Goal: Submit feedback/report problem: Submit feedback/report problem

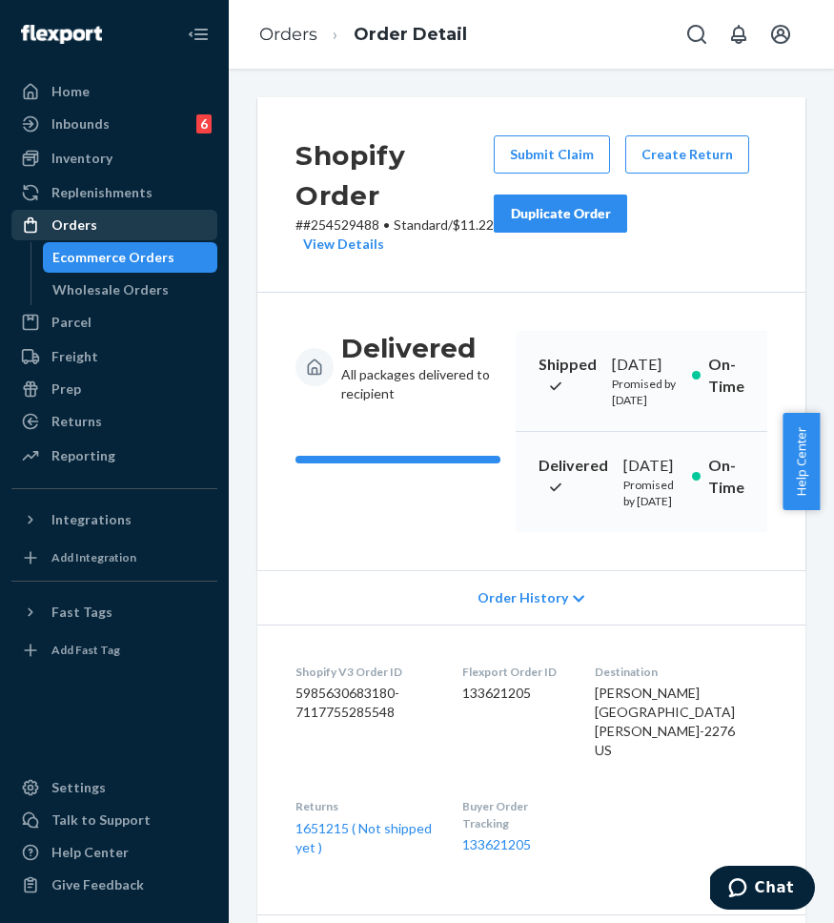
click at [162, 217] on div "Orders" at bounding box center [114, 225] width 202 height 27
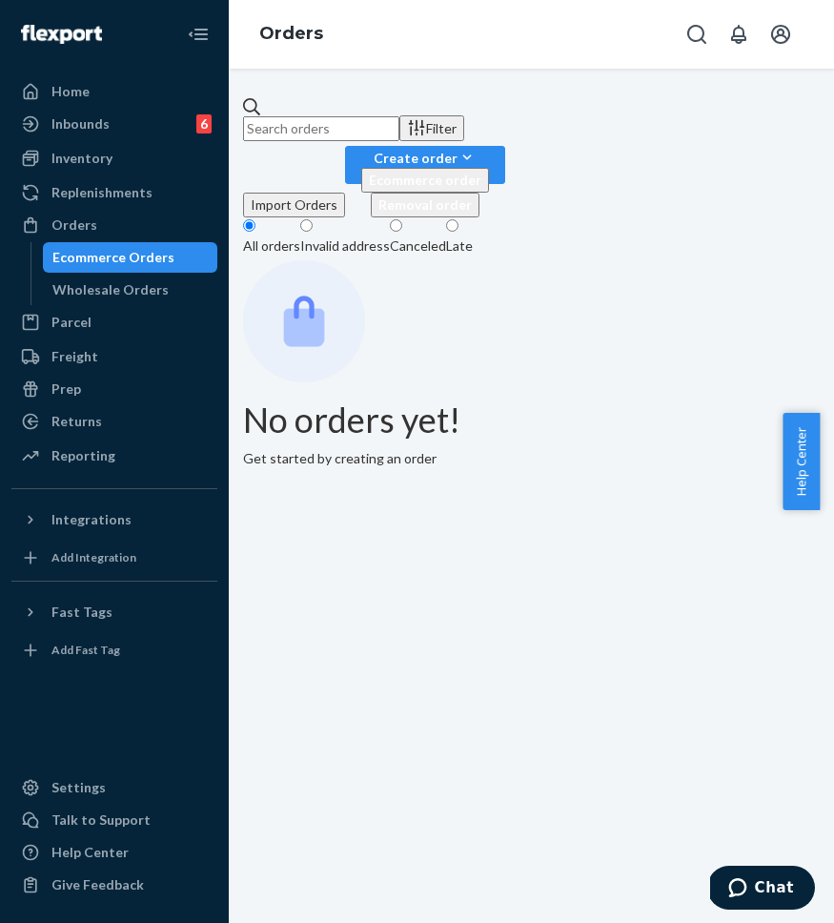
click at [400, 116] on input "text" at bounding box center [321, 128] width 156 height 25
paste input "#253946446"
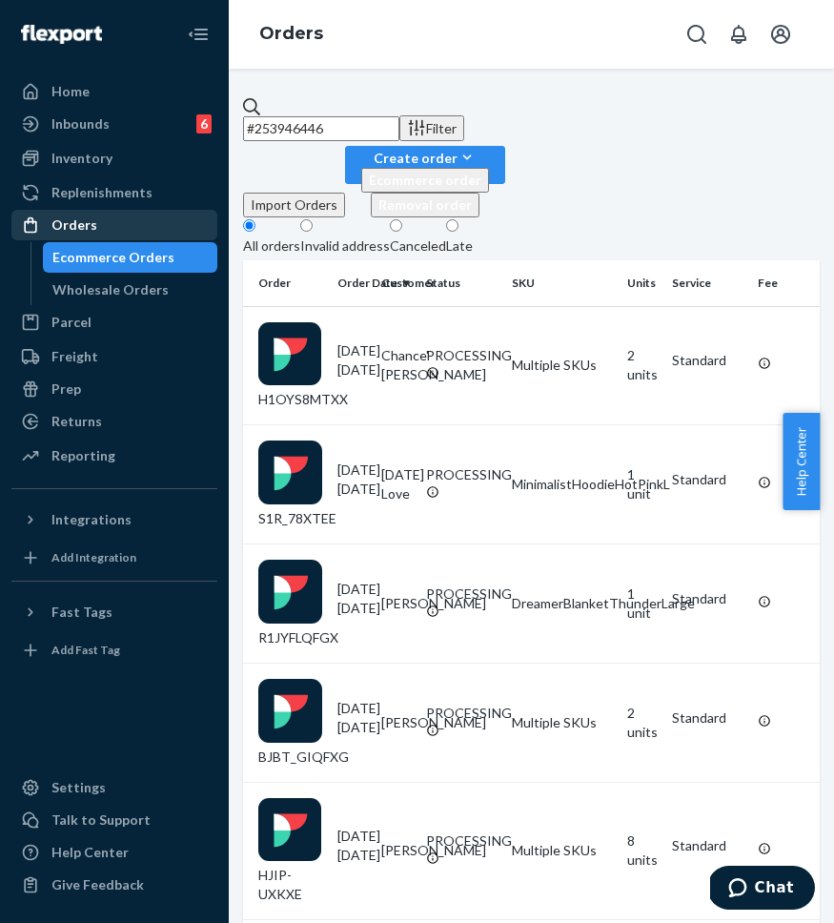
click at [133, 225] on div "Orders" at bounding box center [114, 225] width 202 height 27
click at [398, 116] on input "#253946446" at bounding box center [321, 128] width 156 height 25
click at [400, 120] on input "#253946446" at bounding box center [321, 128] width 156 height 25
paste input "Complete"
drag, startPoint x: 442, startPoint y: 122, endPoint x: 249, endPoint y: 94, distance: 194.6
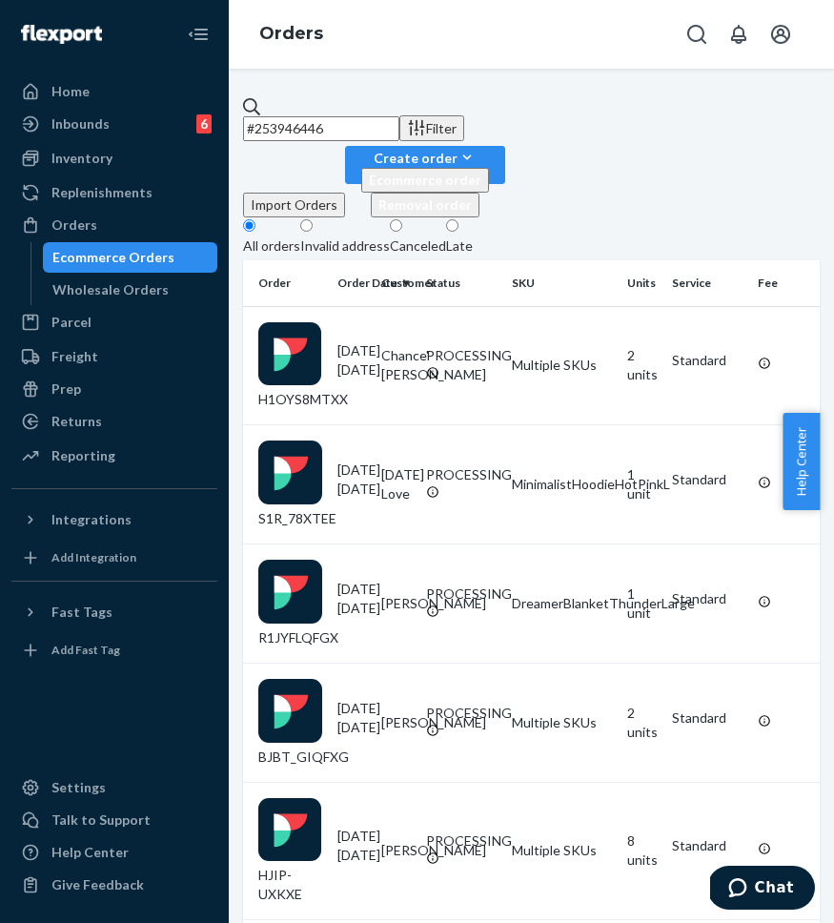
click at [252, 94] on div "#253946446 Filter Import Orders Create order Ecommerce order Removal order All …" at bounding box center [532, 496] width 606 height 854
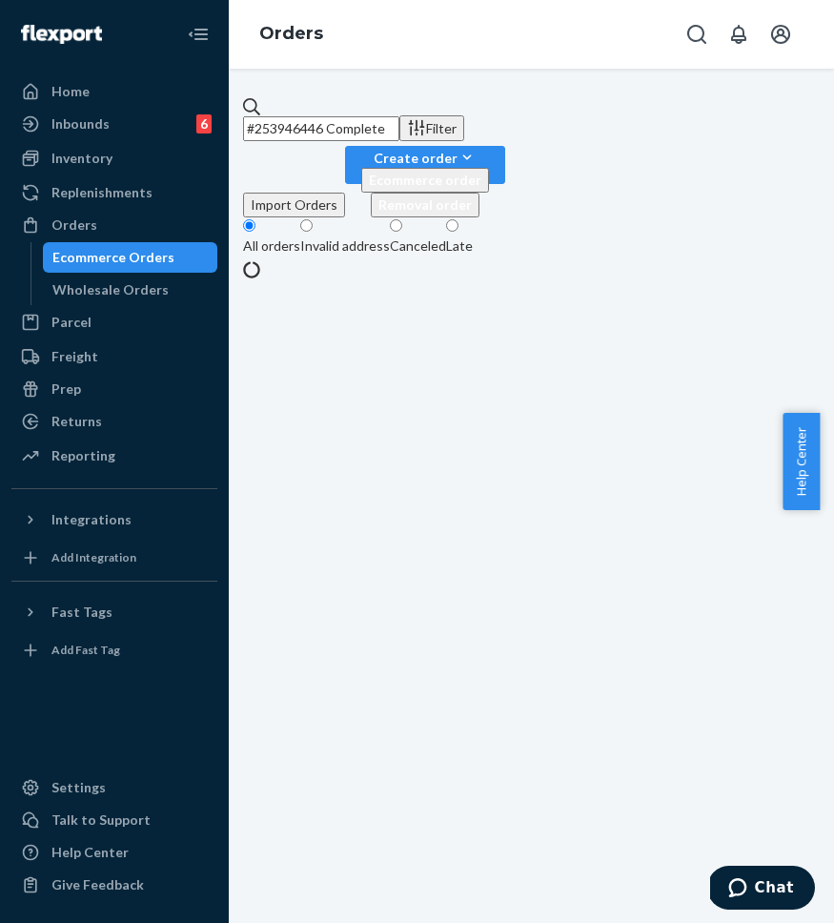
click at [400, 121] on input "#253946446 Complete" at bounding box center [321, 128] width 156 height 25
type input "#253946446"
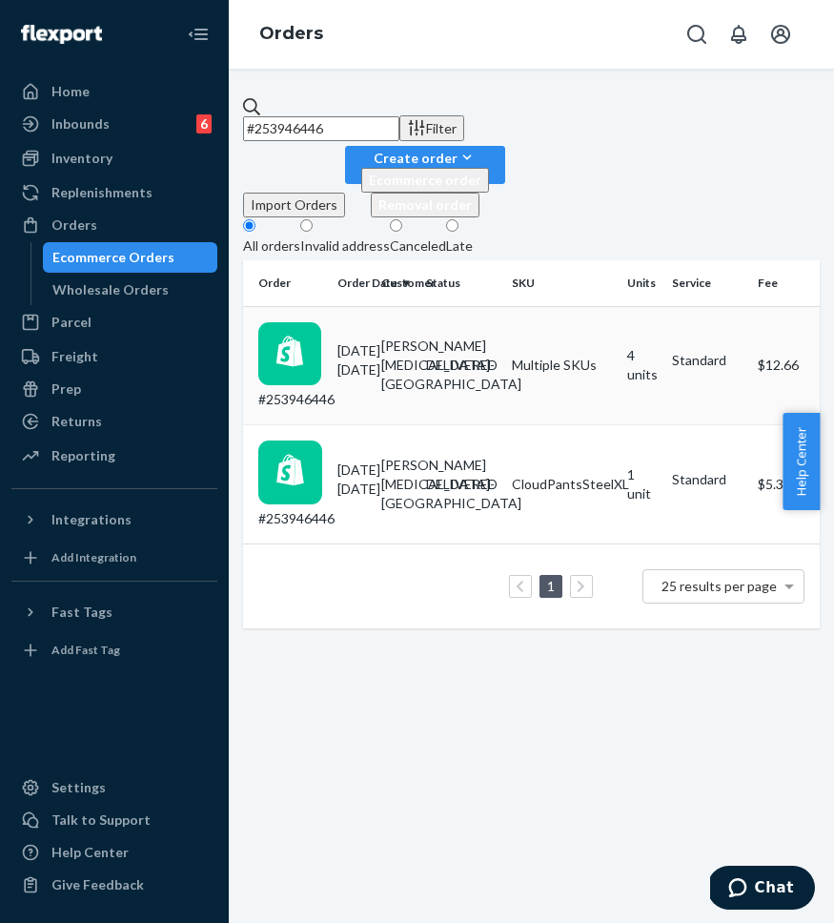
click at [330, 323] on td "#253946446" at bounding box center [286, 365] width 87 height 119
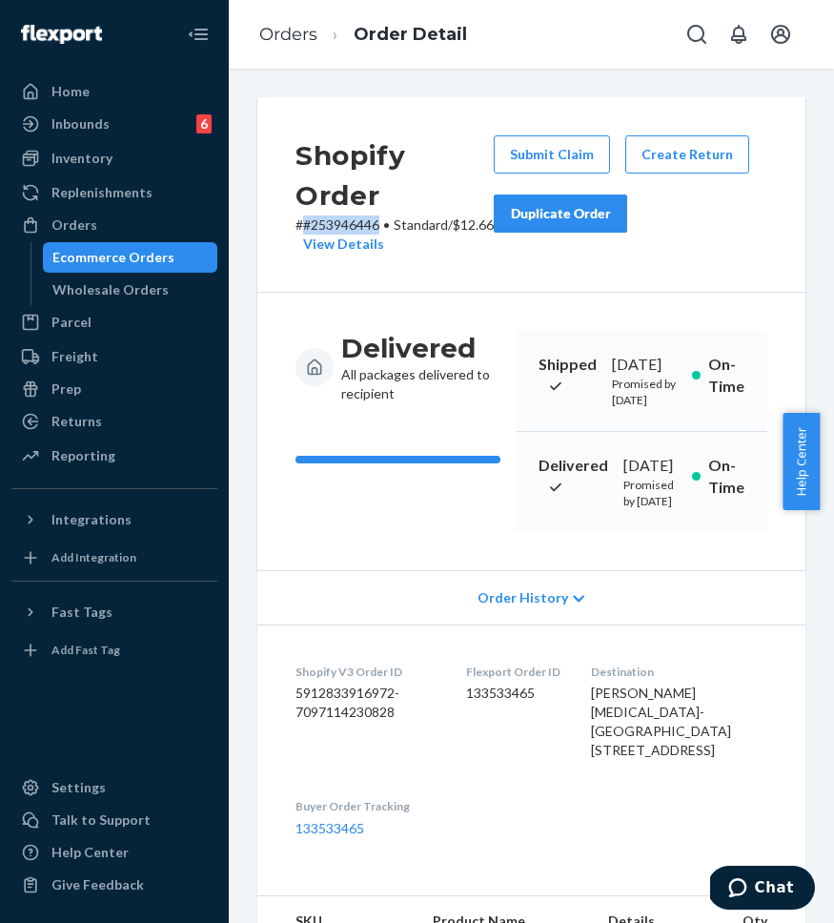
drag, startPoint x: 303, startPoint y: 227, endPoint x: 380, endPoint y: 225, distance: 76.3
click at [380, 225] on p "# #253946446 • Standard / $12.66 View Details" at bounding box center [395, 235] width 198 height 38
copy p "#253946446"
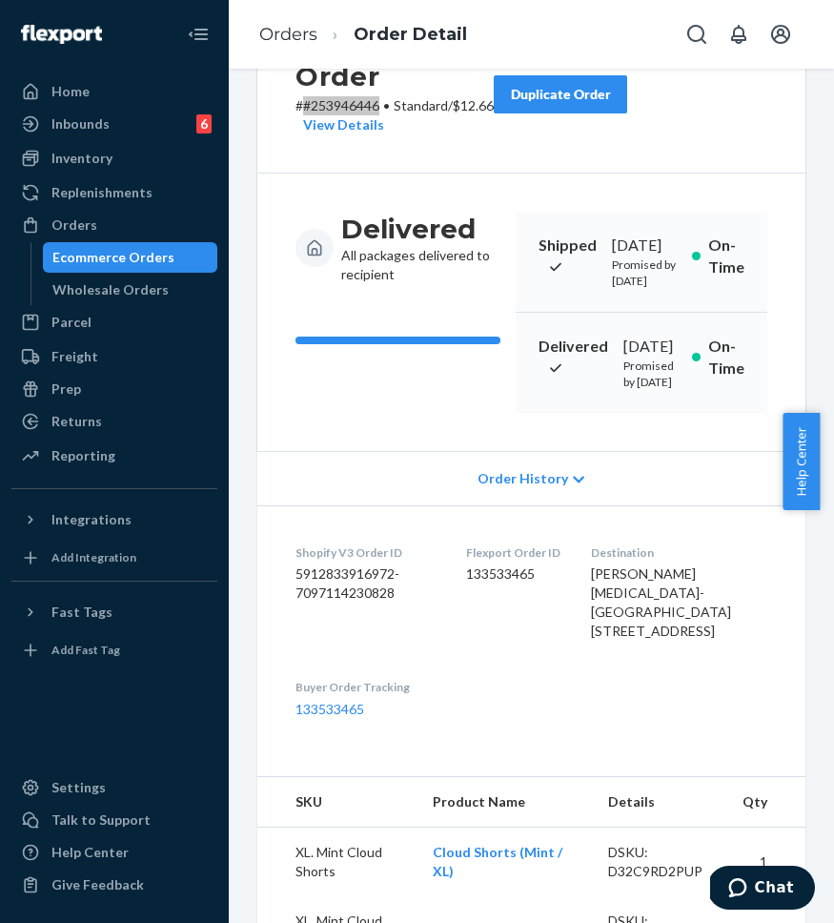
scroll to position [123, 0]
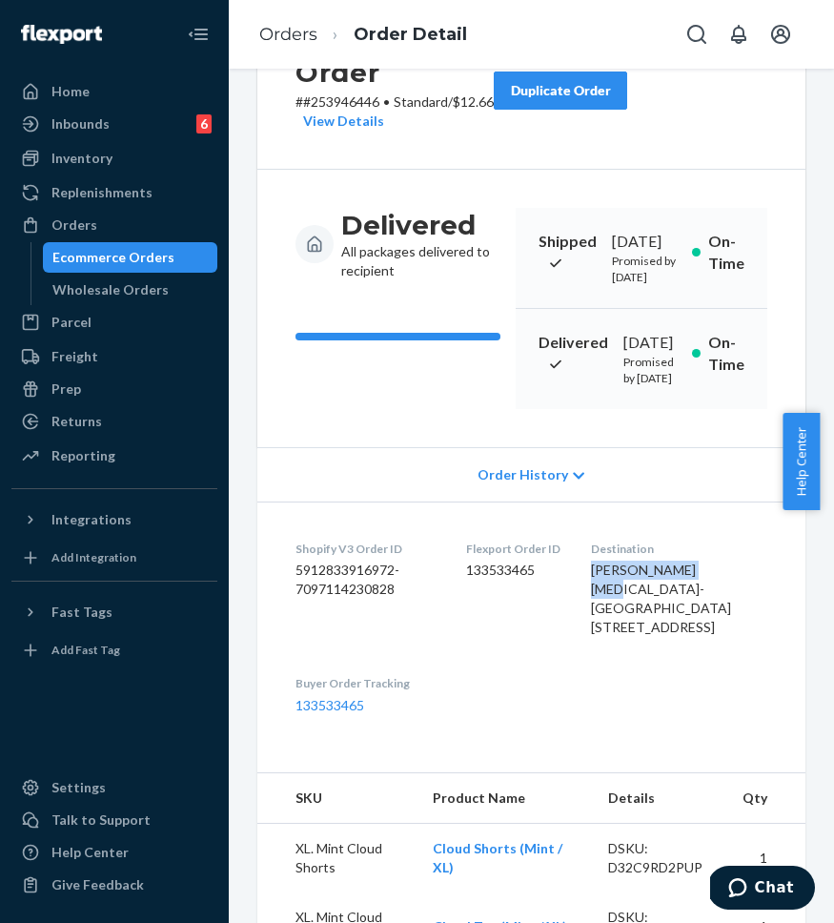
drag, startPoint x: 733, startPoint y: 669, endPoint x: 618, endPoint y: 667, distance: 115.4
click at [616, 637] on div "[PERSON_NAME][MEDICAL_DATA]-[GEOGRAPHIC_DATA] [STREET_ADDRESS]" at bounding box center [679, 599] width 176 height 76
copy span "[PERSON_NAME][MEDICAL_DATA]-[GEOGRAPHIC_DATA]"
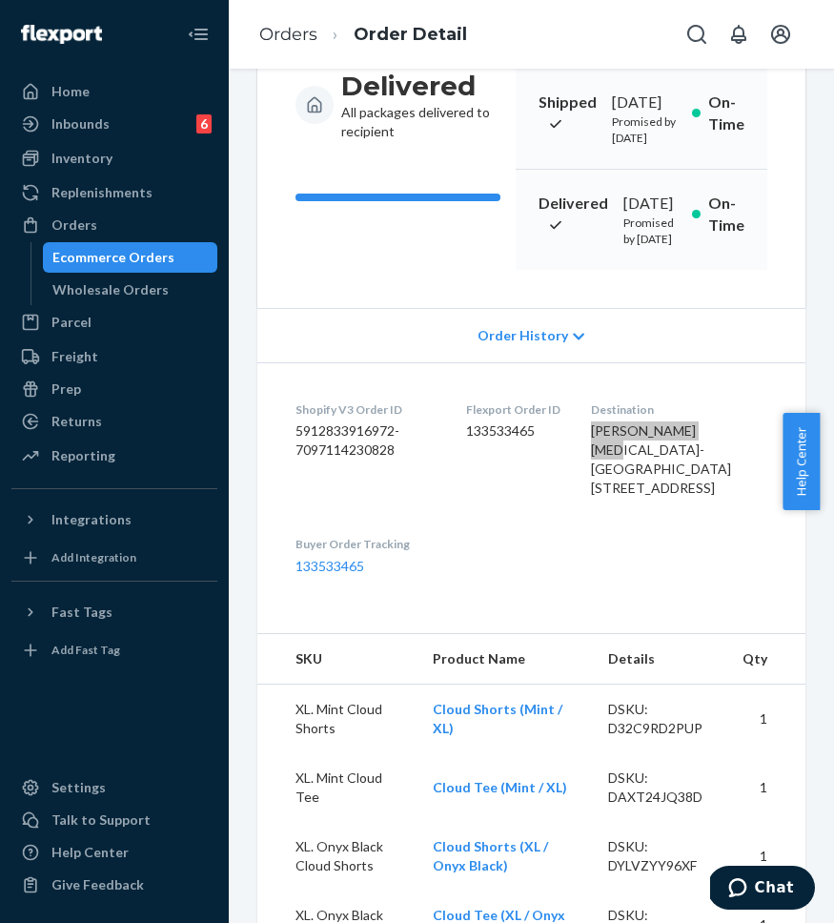
scroll to position [0, 0]
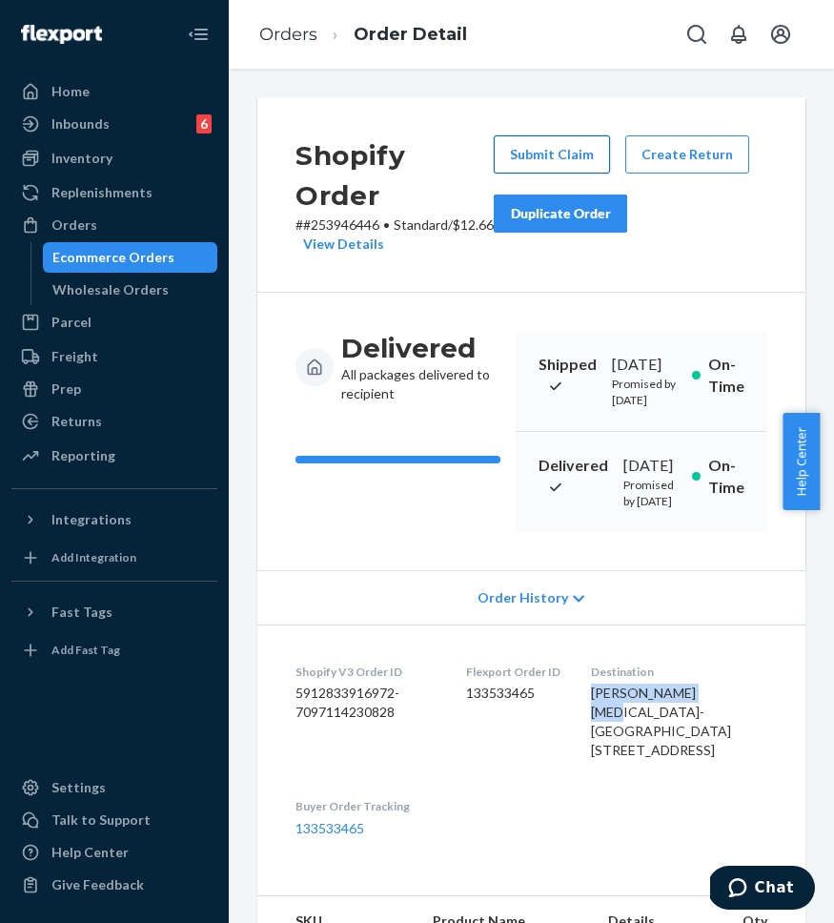
click at [541, 166] on button "Submit Claim" at bounding box center [552, 154] width 116 height 38
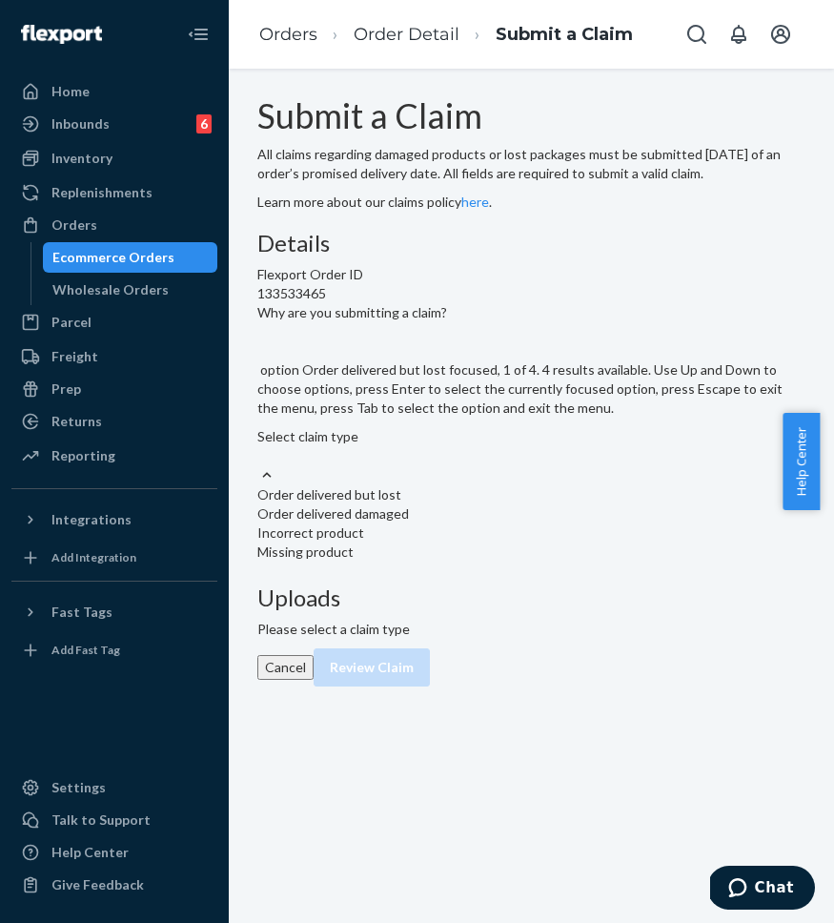
click at [441, 465] on div "Select claim type" at bounding box center [531, 446] width 548 height 38
click at [259, 465] on input "Why are you submitting a claim? option Order delivered but lost focused, 1 of 4…" at bounding box center [258, 455] width 2 height 19
click at [447, 504] on div "Order delivered but lost" at bounding box center [531, 494] width 548 height 19
click at [259, 465] on input "Why are you submitting a claim? option Order delivered but lost focused, 1 of 4…" at bounding box center [258, 455] width 2 height 19
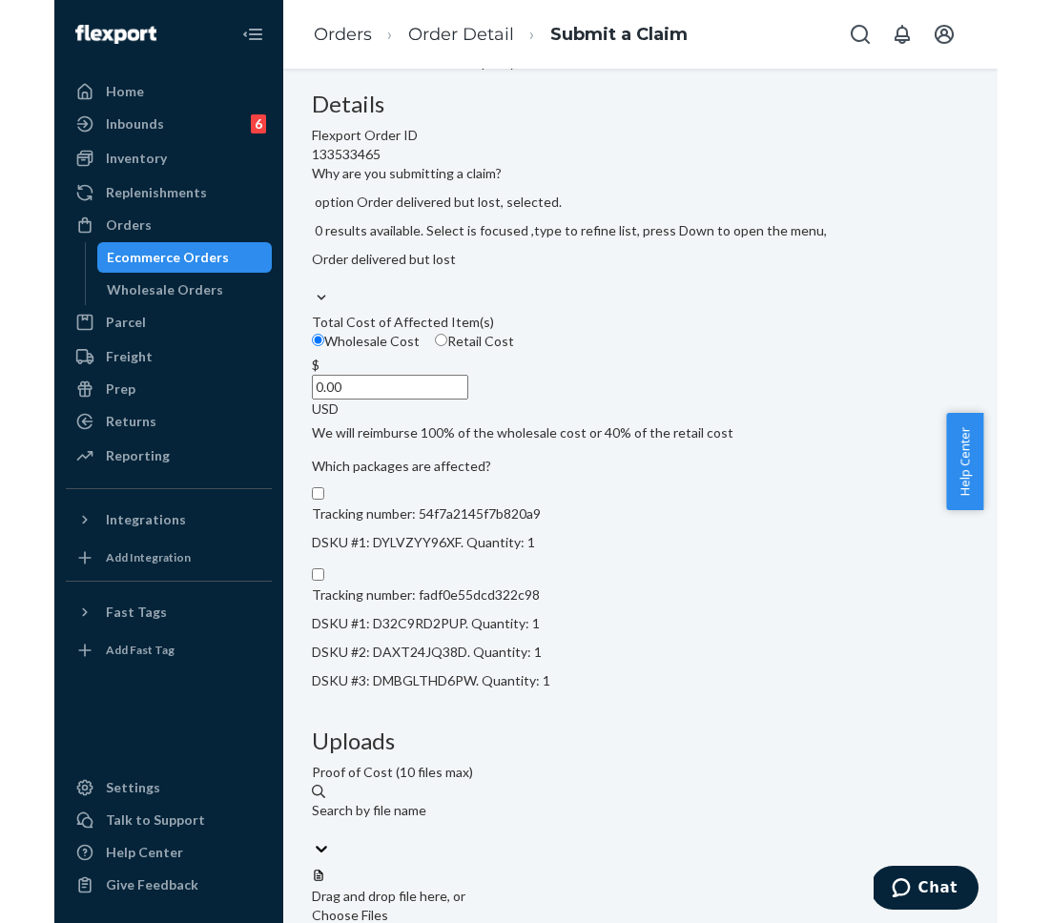
scroll to position [120, 0]
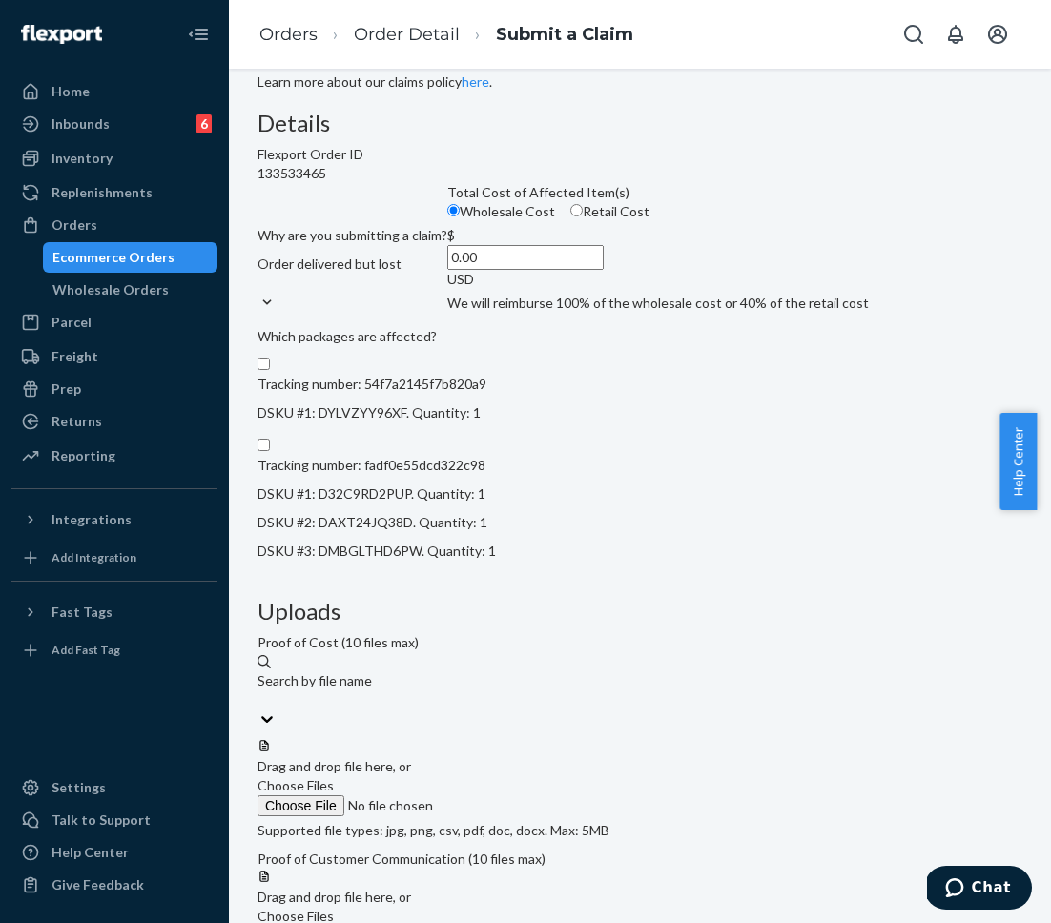
click at [270, 370] on input "Tracking number: 54f7a2145f7b820a9 DSKU #1: DYLVZYY96XF. Quantity: 1" at bounding box center [263, 364] width 12 height 12
checkbox input "true"
click at [270, 451] on input "Tracking number: fadf0e55dcd322c98 DSKU #1: D32C9RD2PUP. Quantity: 1 DSKU #2: D…" at bounding box center [263, 445] width 12 height 12
checkbox input "true"
click at [309, 40] on link "Orders" at bounding box center [288, 34] width 58 height 21
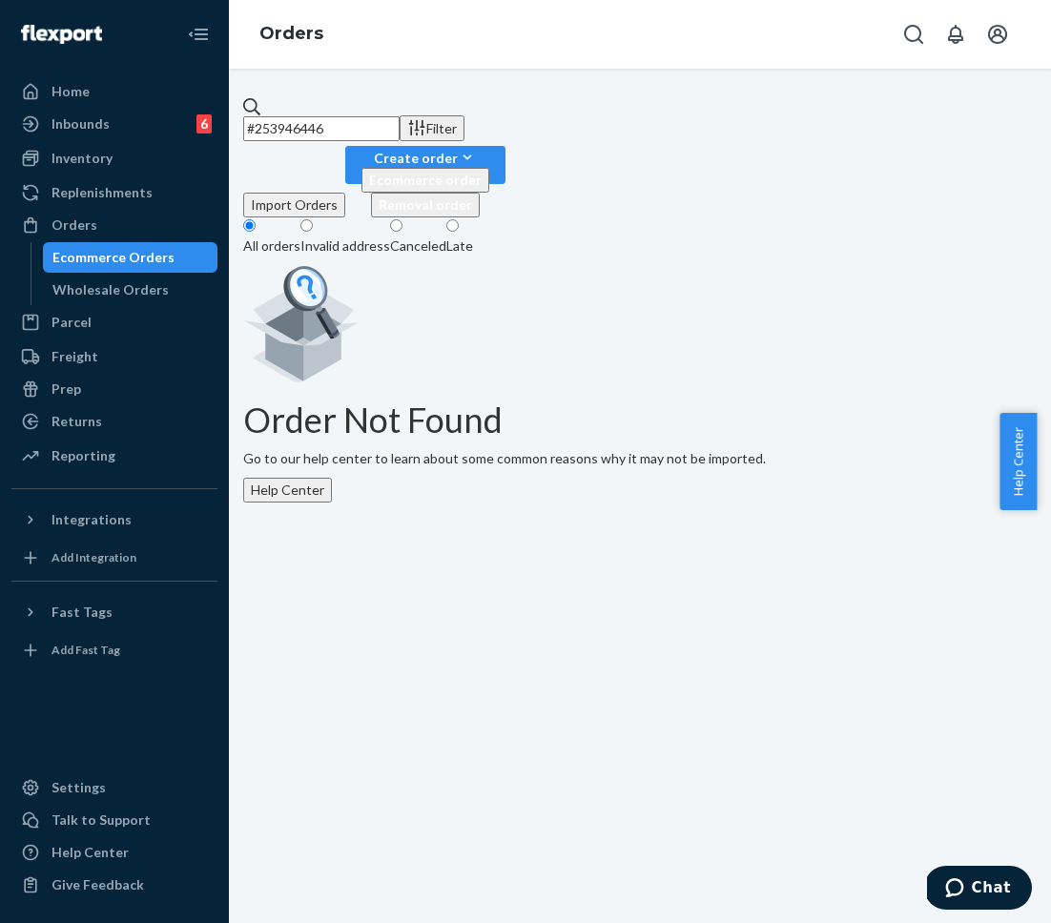
click at [400, 134] on input "#253946446" at bounding box center [321, 128] width 156 height 25
click at [429, 274] on div "Order Not Found Go to our help center to learn about some common reasons why it…" at bounding box center [639, 381] width 793 height 242
click at [79, 291] on div "Wholesale Orders" at bounding box center [110, 289] width 116 height 19
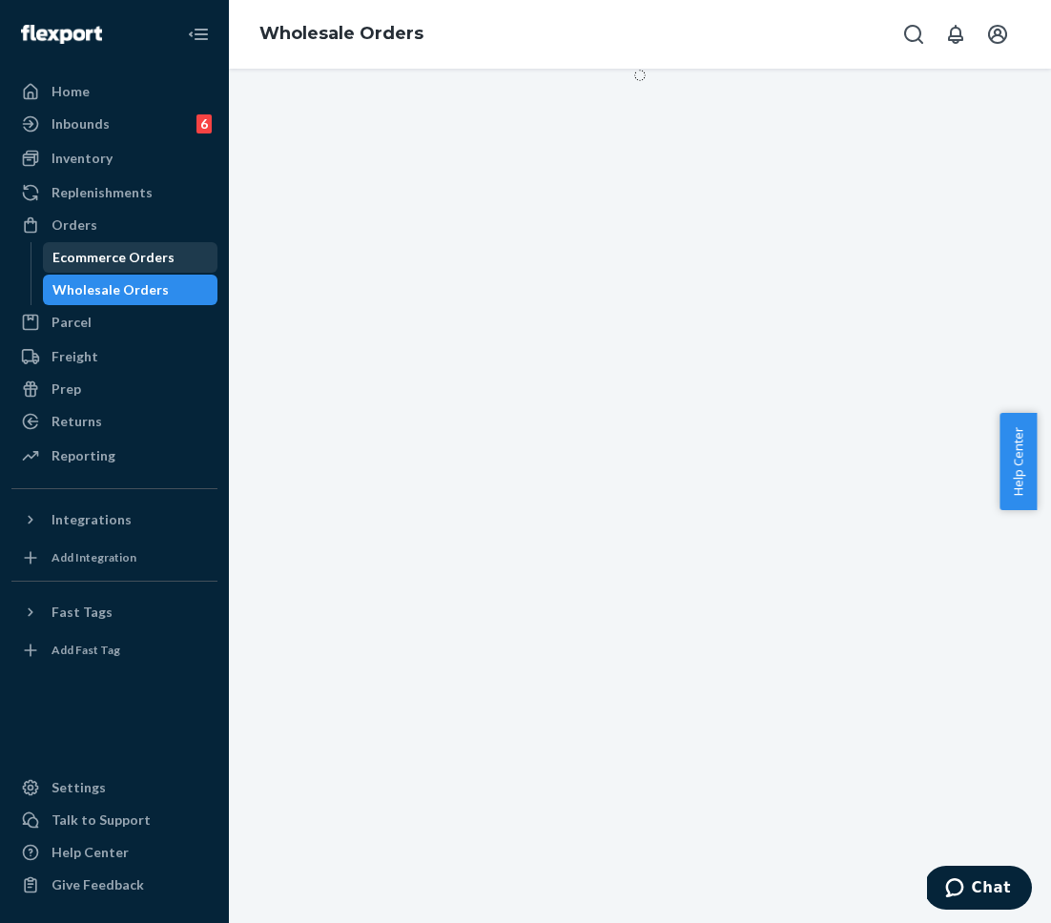
click at [119, 248] on div "Ecommerce Orders" at bounding box center [113, 257] width 122 height 19
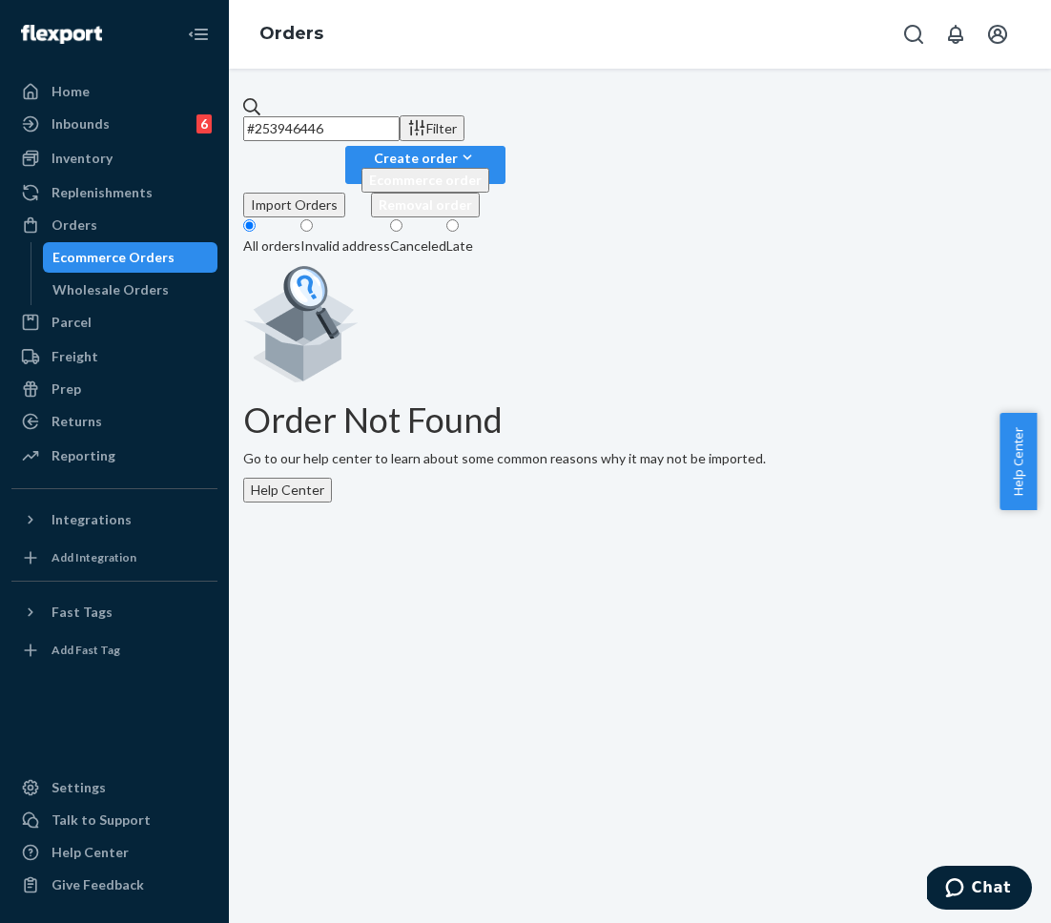
click at [356, 116] on input "#253946446" at bounding box center [321, 128] width 156 height 25
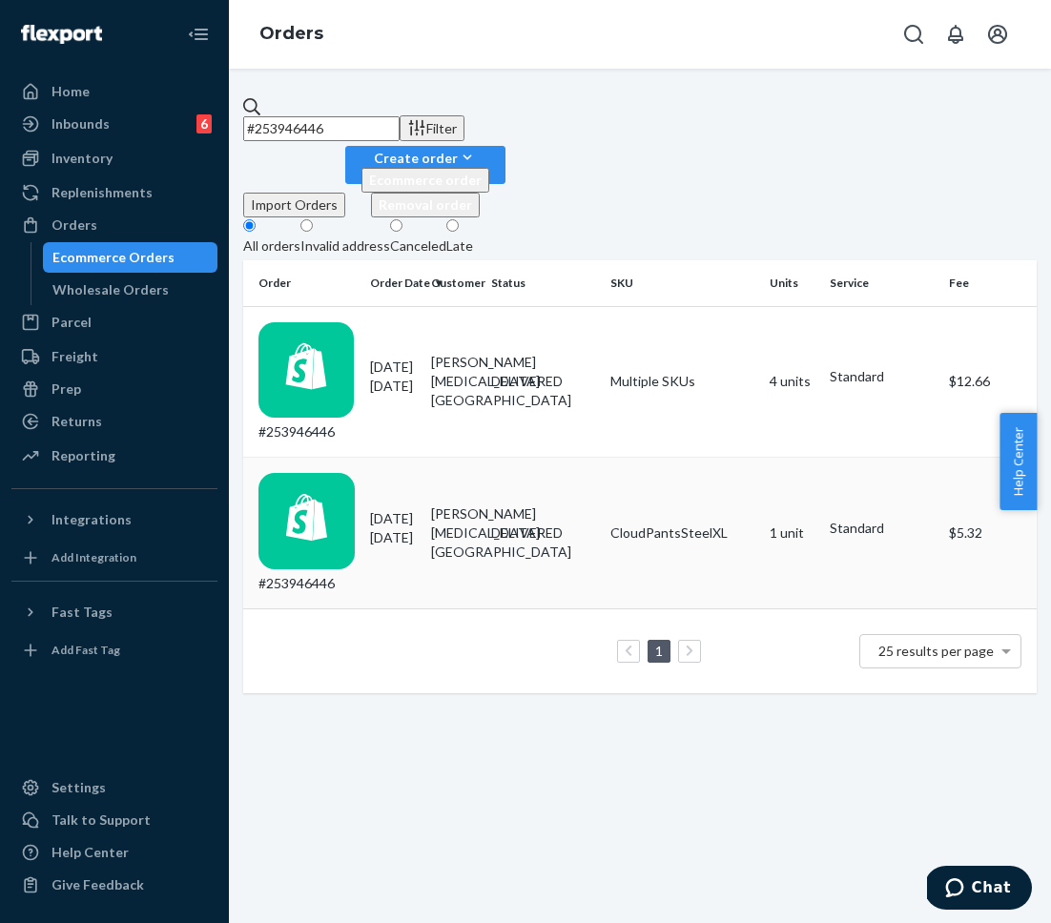
click at [355, 473] on div "#253946446" at bounding box center [306, 533] width 96 height 120
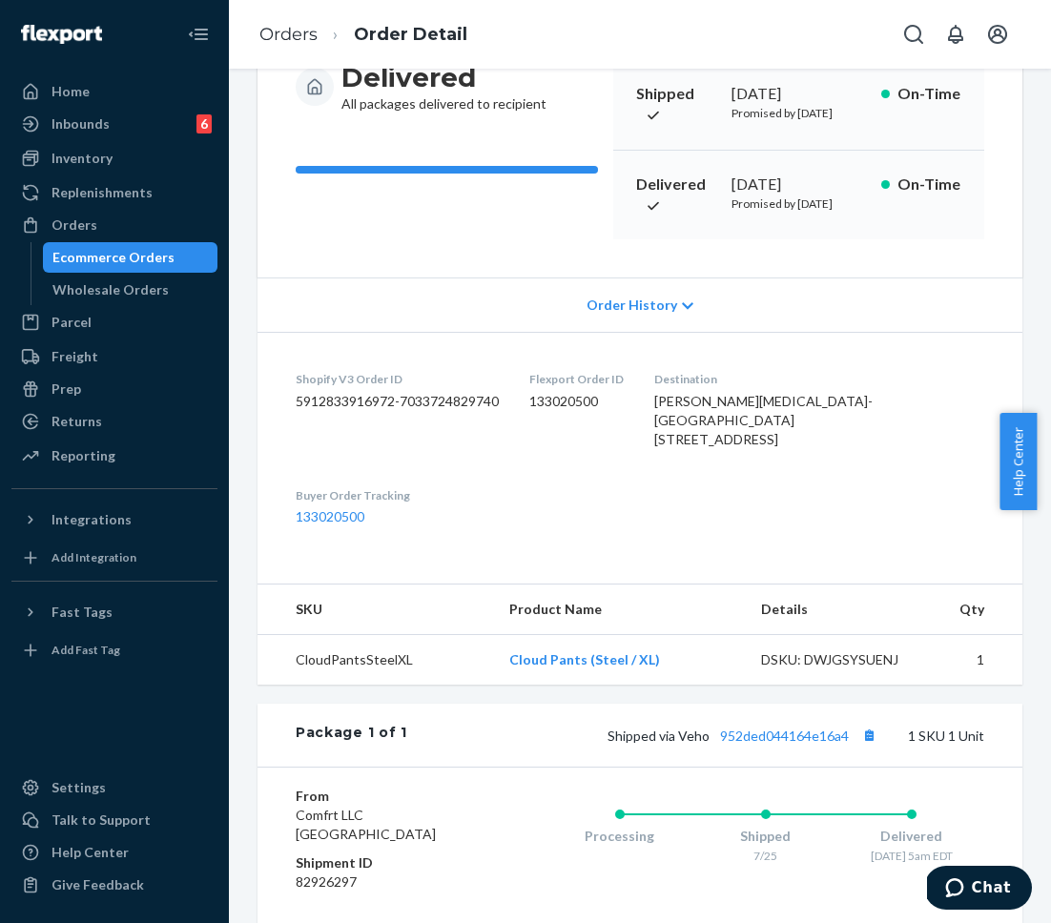
scroll to position [216, 0]
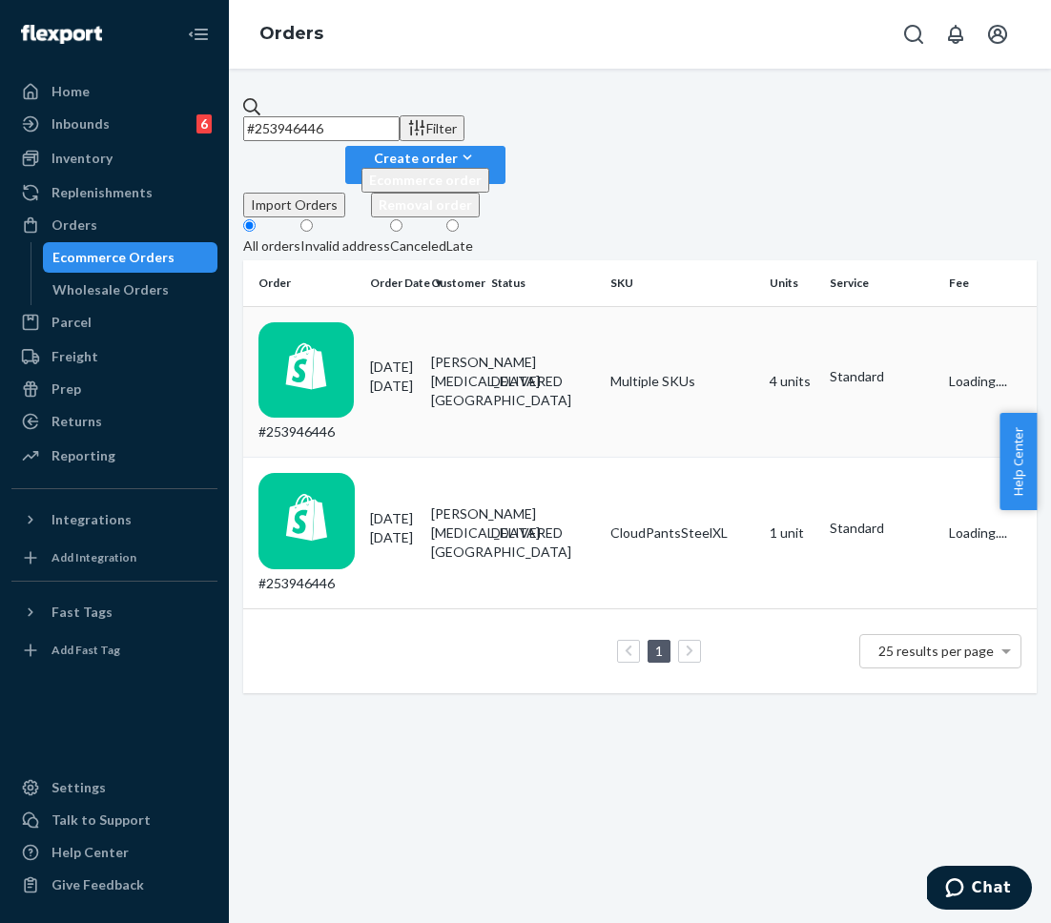
click at [348, 327] on td "#253946446" at bounding box center [302, 382] width 119 height 152
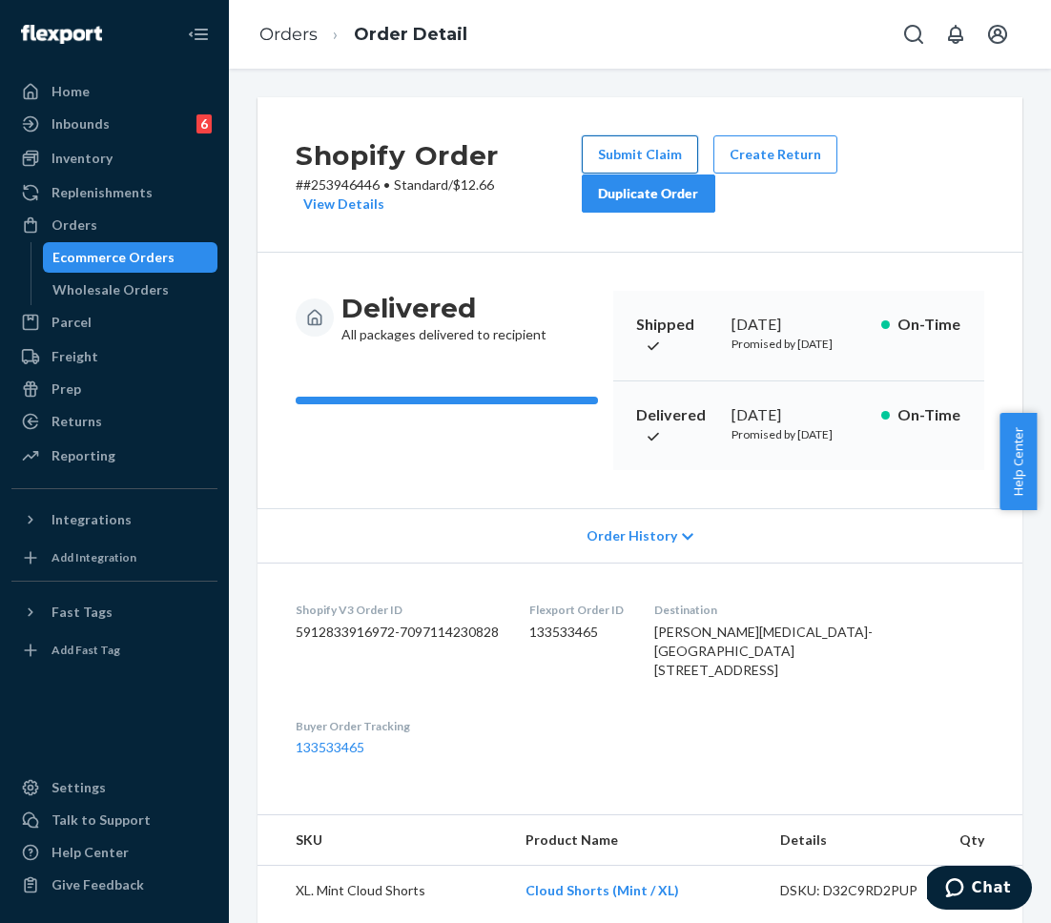
click at [634, 154] on button "Submit Claim" at bounding box center [640, 154] width 116 height 38
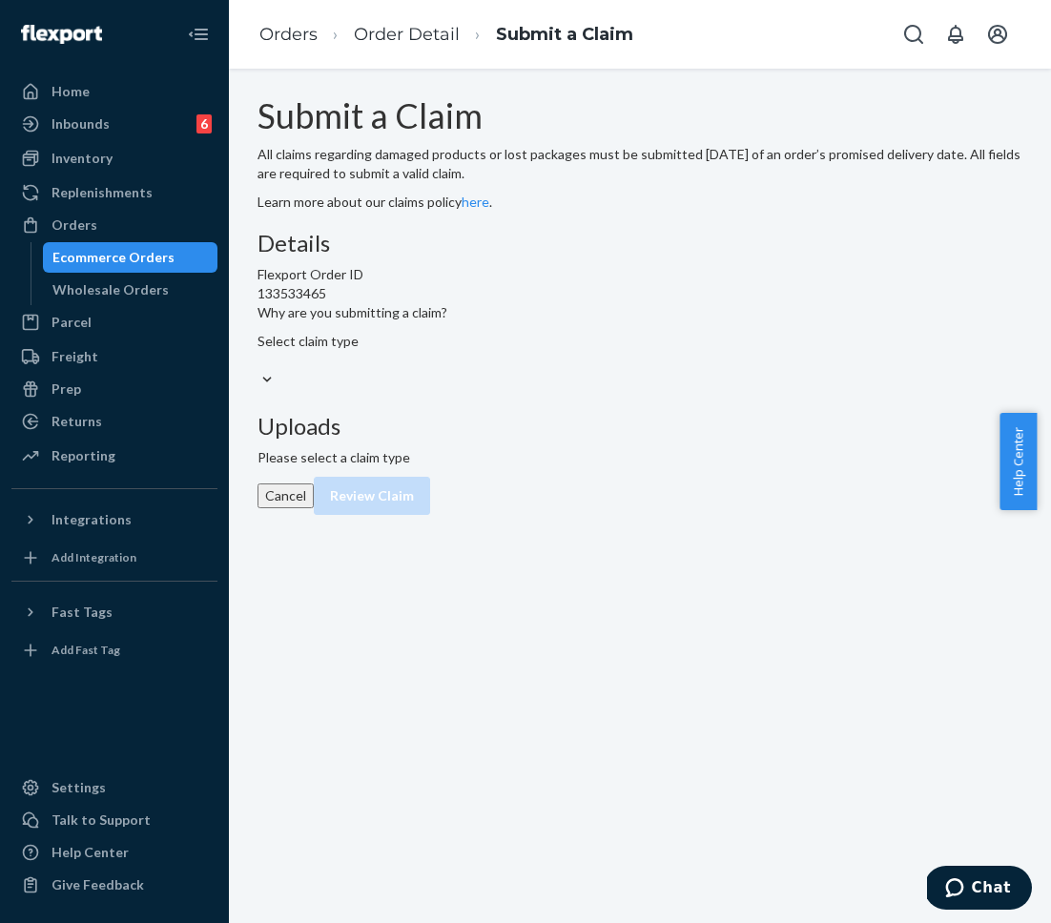
click at [447, 390] on div "Select claim type" at bounding box center [352, 361] width 190 height 58
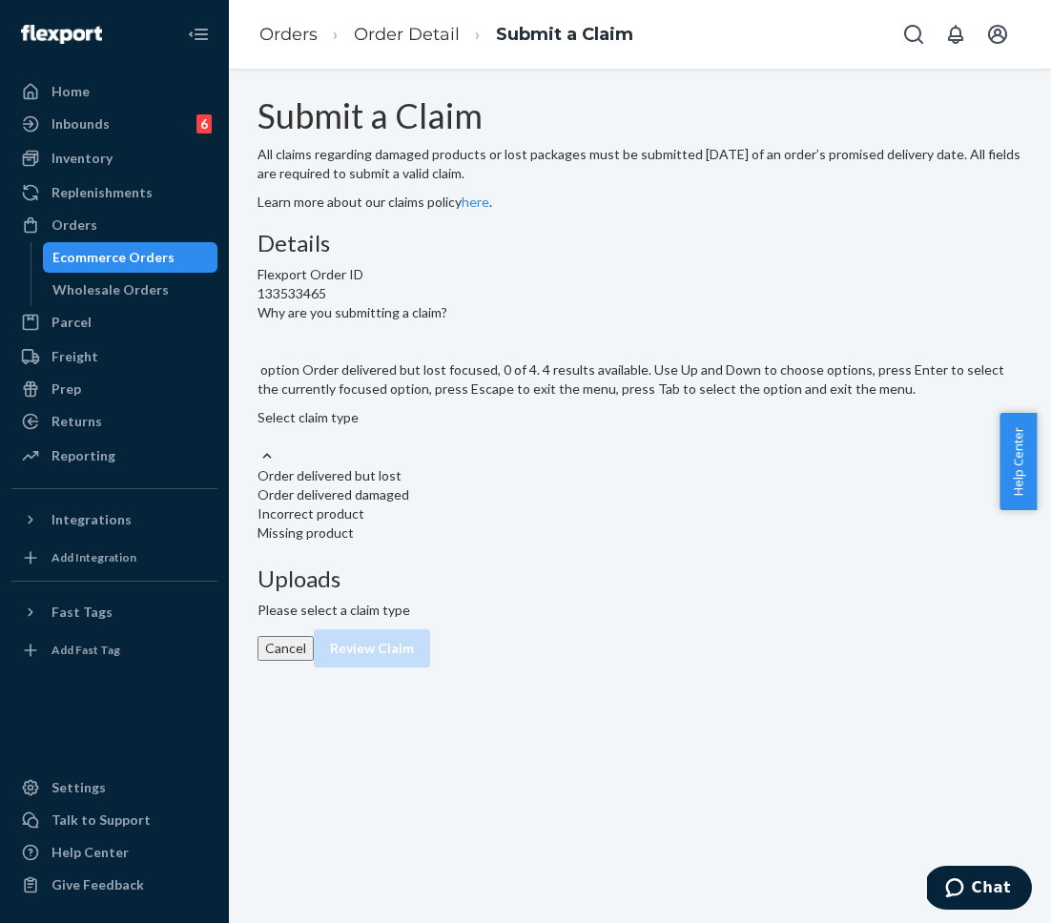
click at [514, 485] on div "Order delivered but lost" at bounding box center [639, 475] width 765 height 19
click at [259, 446] on input "Why are you submitting a claim? option Order delivered but lost focused, 0 of 4…" at bounding box center [258, 436] width 2 height 19
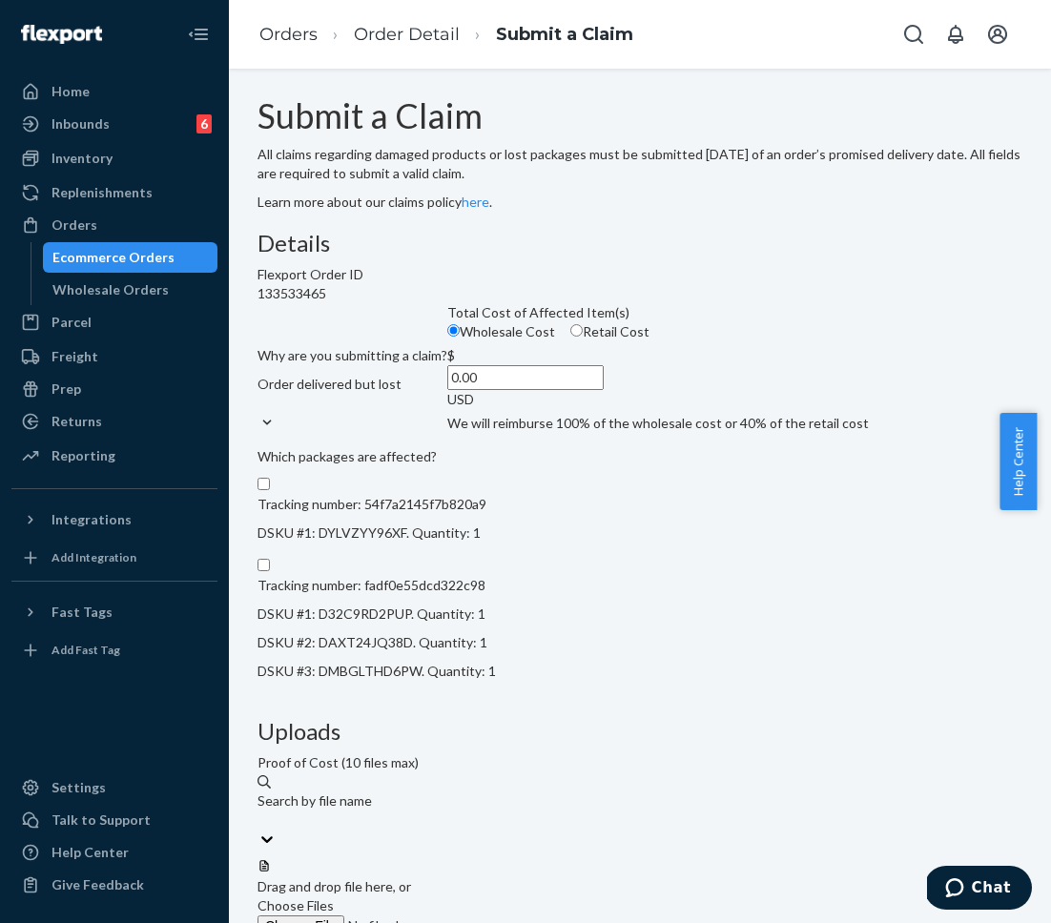
drag, startPoint x: 491, startPoint y: 599, endPoint x: 558, endPoint y: 602, distance: 66.8
click at [558, 409] on div "$ 0.00 USD" at bounding box center [525, 377] width 156 height 63
type input "80.00"
click at [643, 674] on div "Details Flexport Order ID 133533465 Why are you submitting a claim? Order deliv…" at bounding box center [639, 661] width 765 height 861
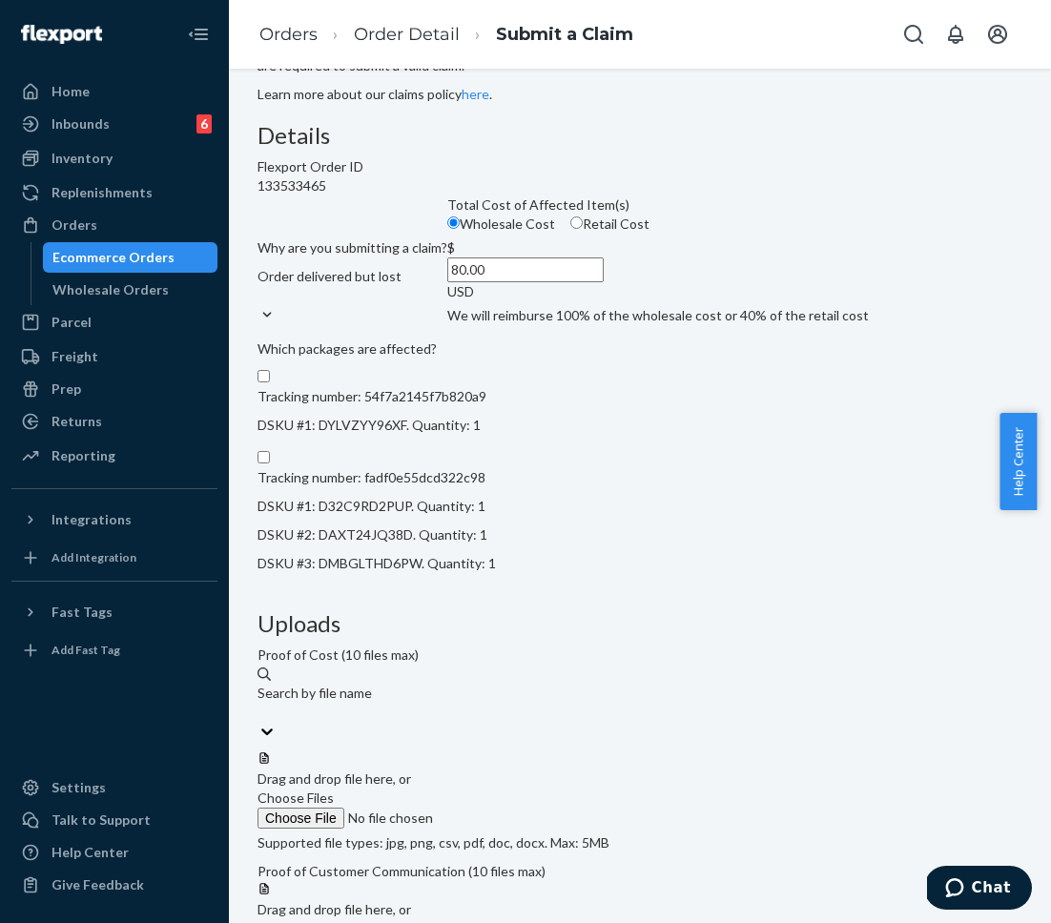
scroll to position [120, 0]
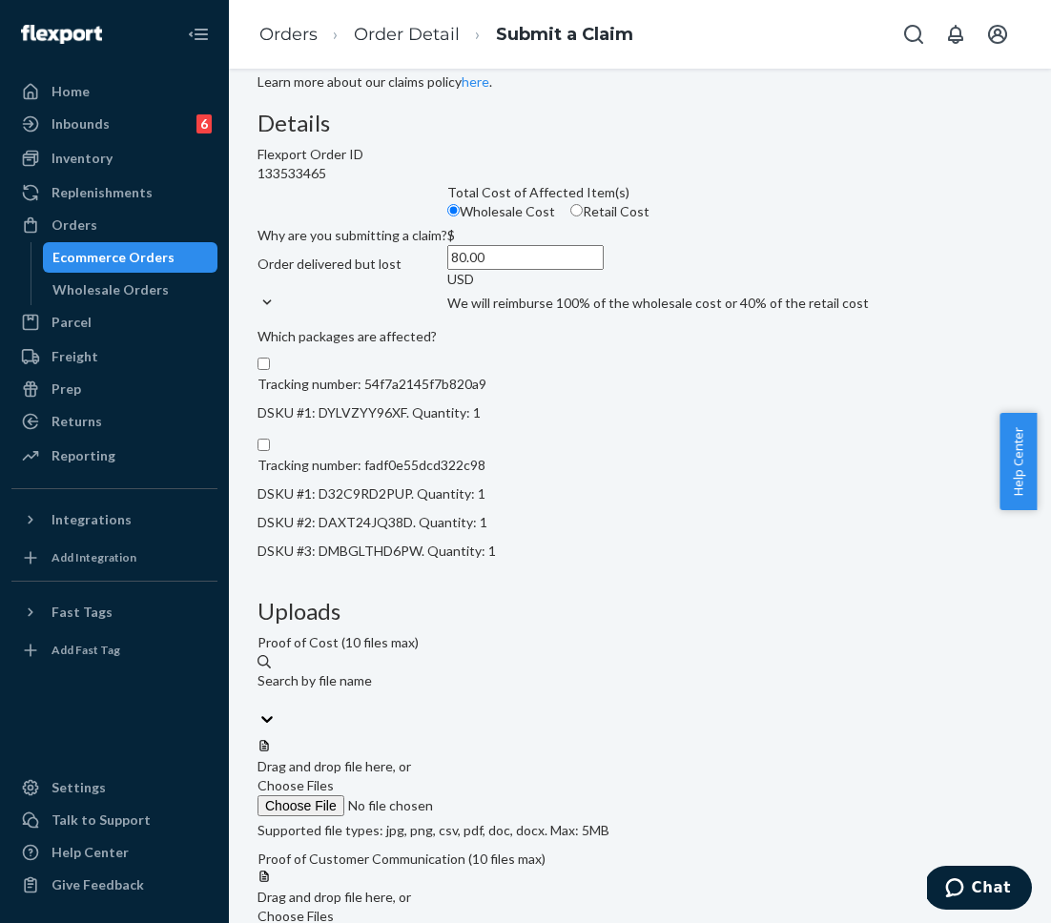
click at [270, 451] on input "Tracking number: fadf0e55dcd322c98 DSKU #1: D32C9RD2PUP. Quantity: 1 DSKU #2: D…" at bounding box center [263, 445] width 12 height 12
checkbox input "true"
click at [334, 777] on span "Choose Files" at bounding box center [295, 785] width 76 height 16
click at [517, 795] on input "Choose Files" at bounding box center [386, 805] width 259 height 21
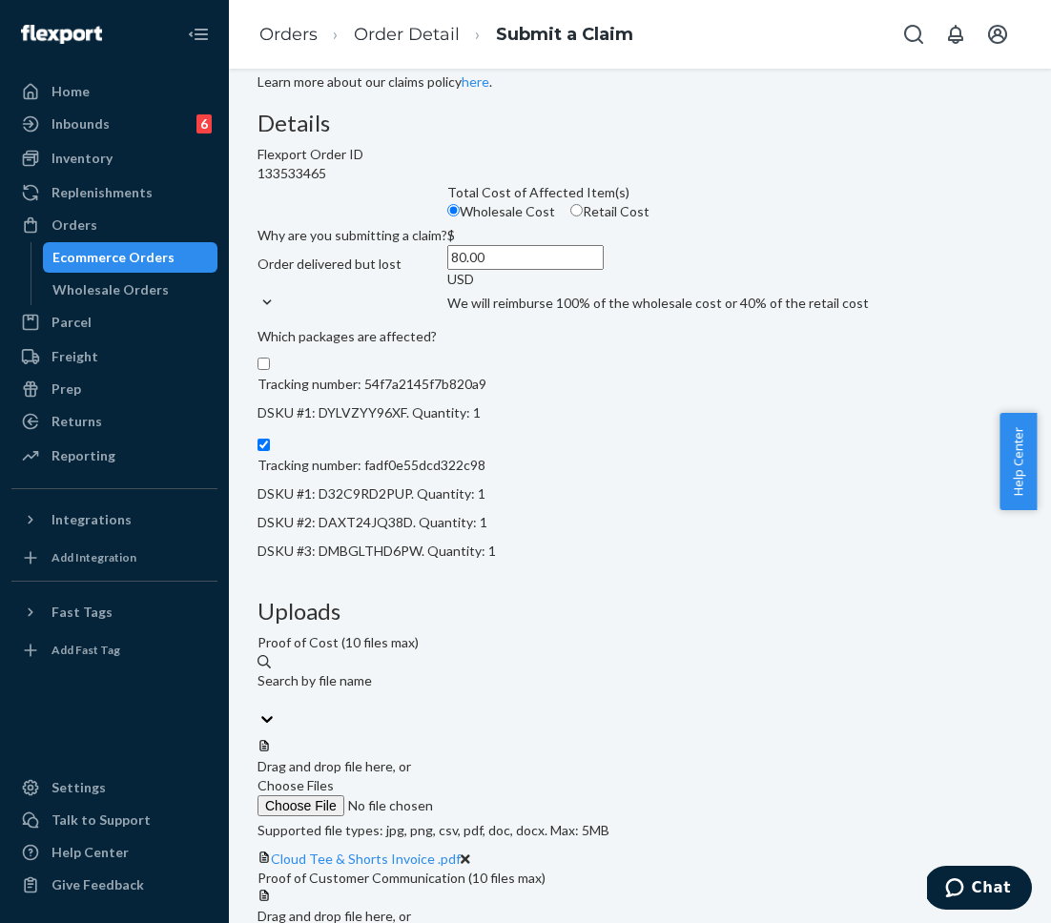
click at [334, 922] on span "Choose Files" at bounding box center [295, 935] width 76 height 16
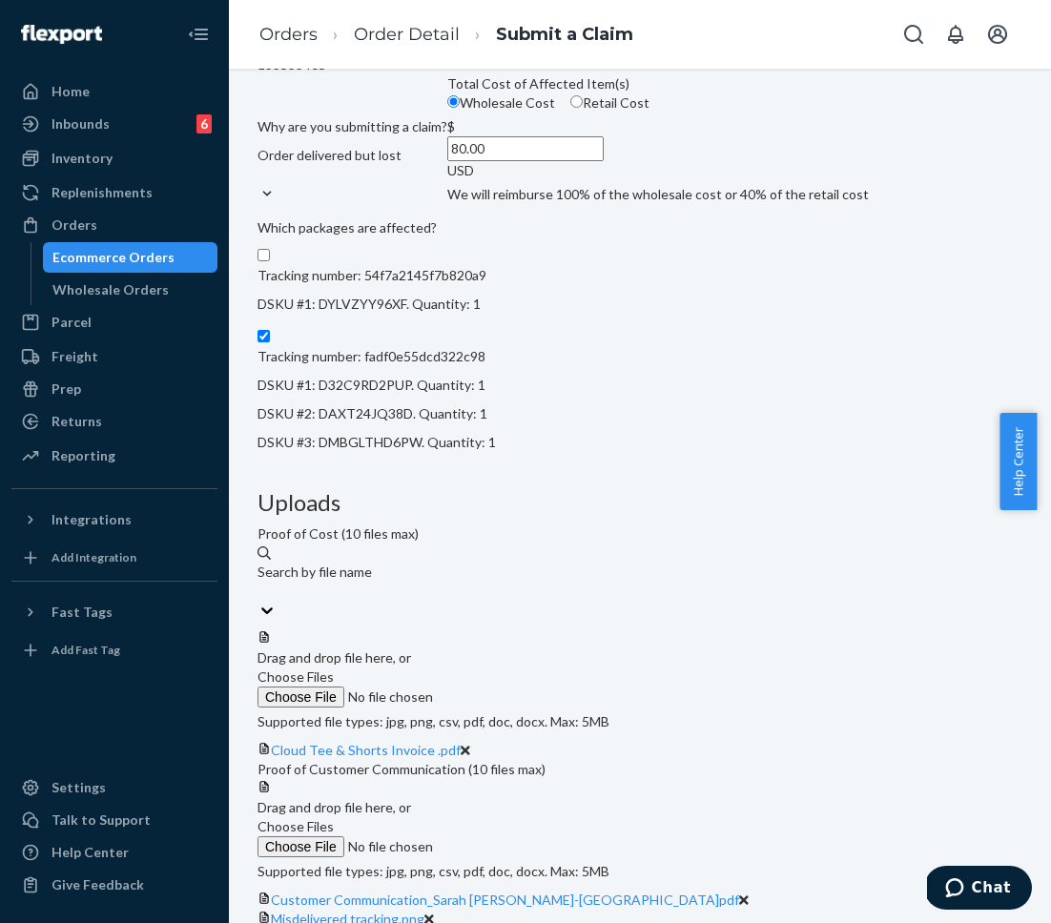
scroll to position [278, 0]
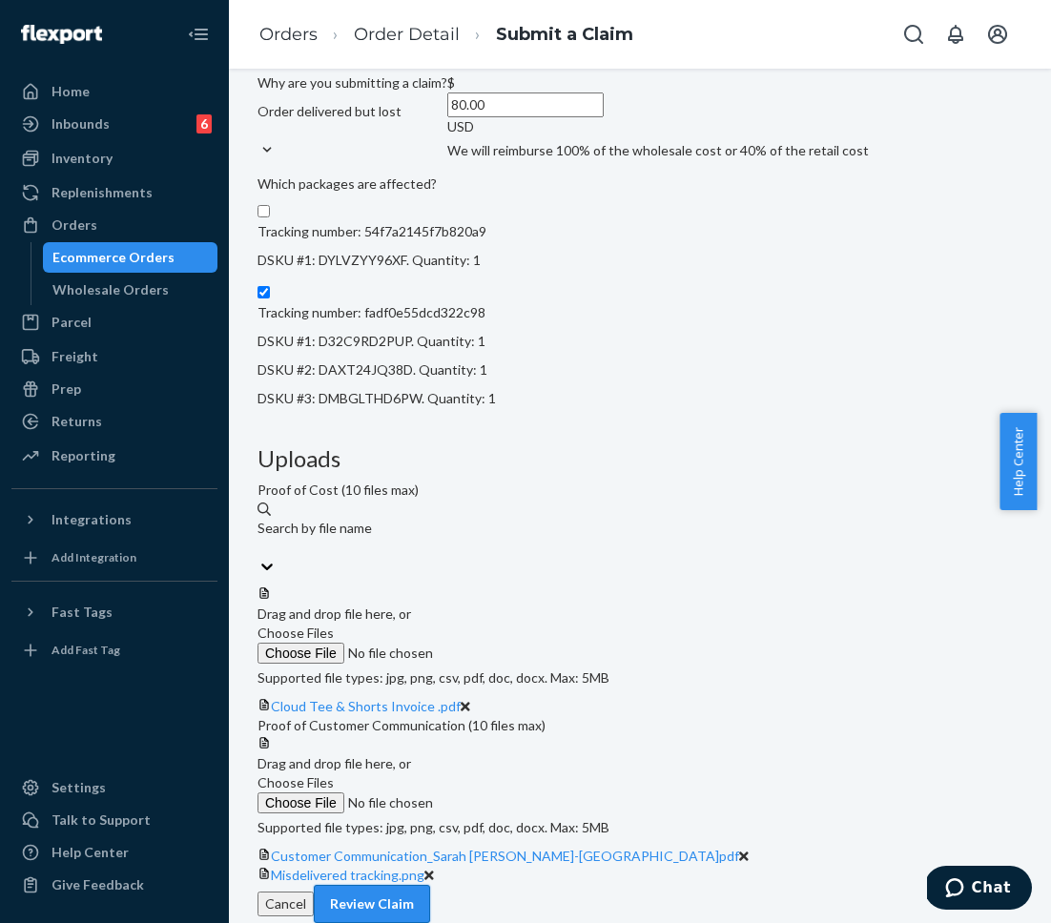
click at [430, 890] on button "Review Claim" at bounding box center [372, 904] width 116 height 38
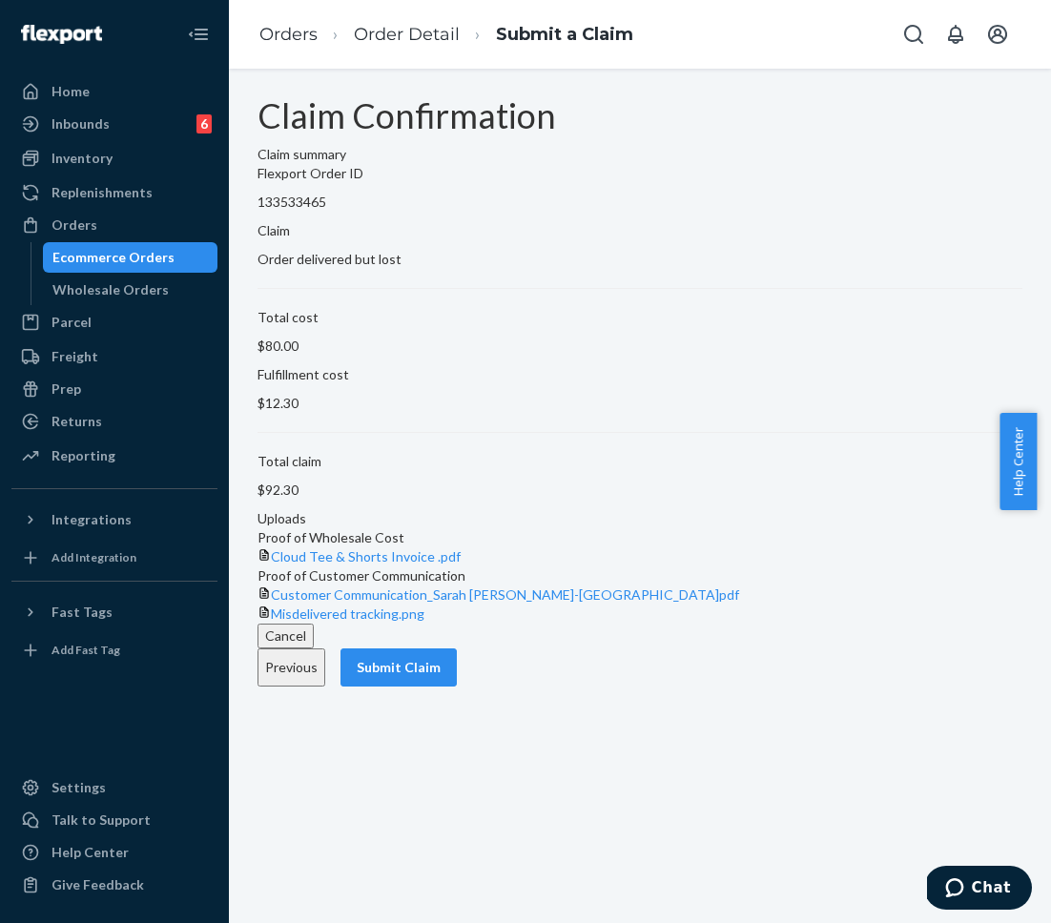
scroll to position [0, 0]
click at [457, 687] on button "Submit Claim" at bounding box center [398, 667] width 116 height 38
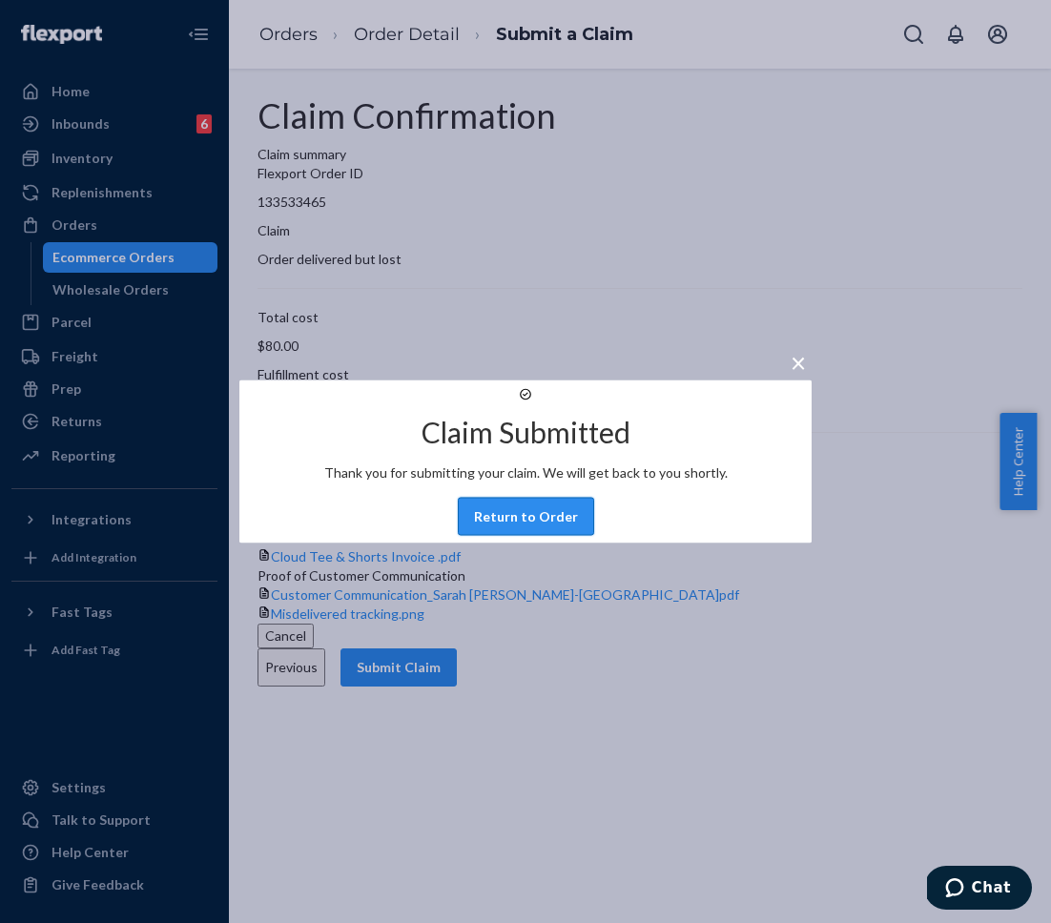
click at [510, 536] on button "Return to Order" at bounding box center [526, 517] width 136 height 38
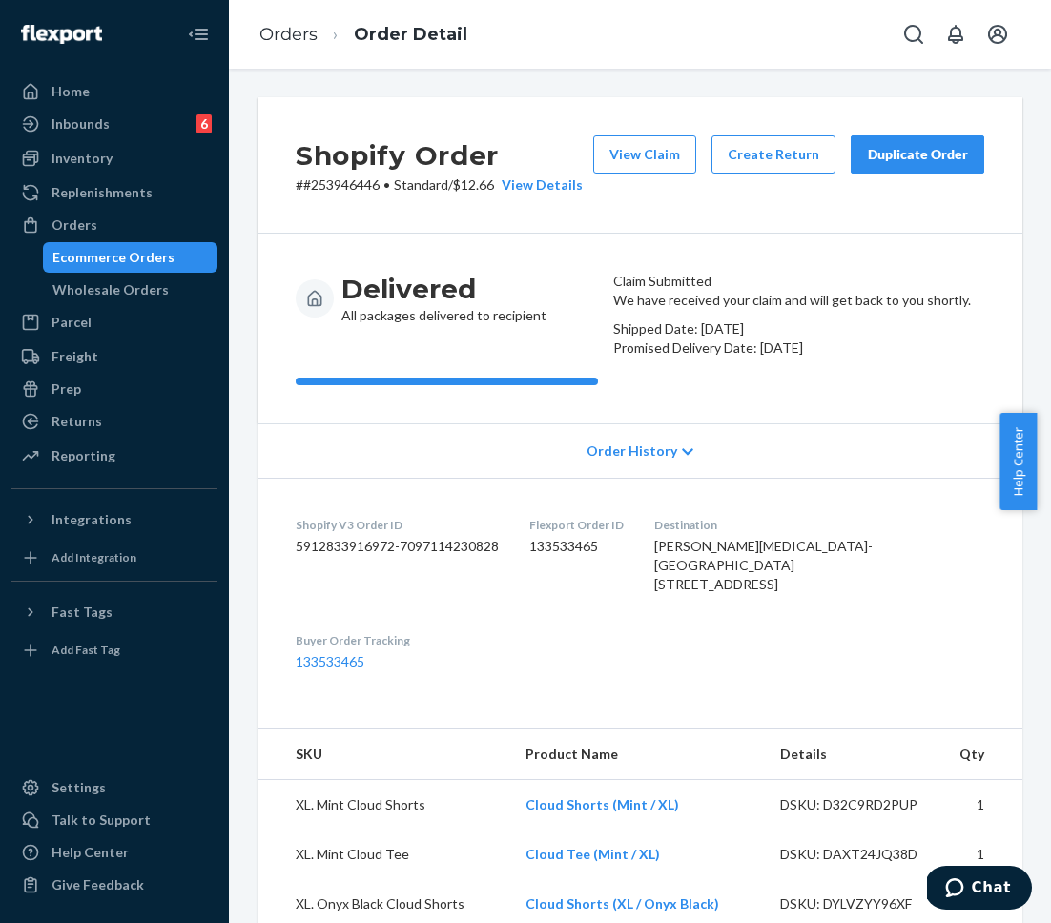
drag, startPoint x: 517, startPoint y: 422, endPoint x: 454, endPoint y: 244, distance: 189.1
click at [517, 385] on div "Delivered All packages delivered to recipient" at bounding box center [447, 328] width 302 height 113
click at [292, 40] on link "Orders" at bounding box center [288, 34] width 58 height 21
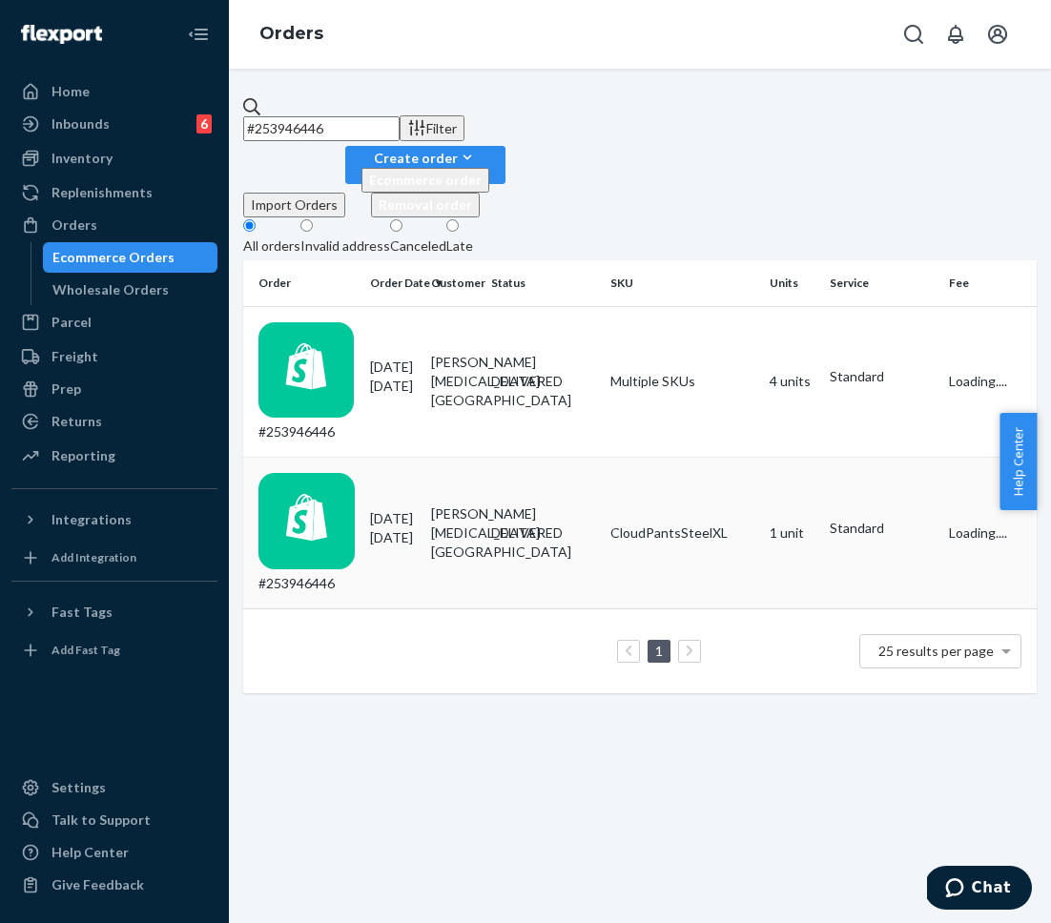
click at [355, 473] on div "#253946446" at bounding box center [306, 533] width 96 height 120
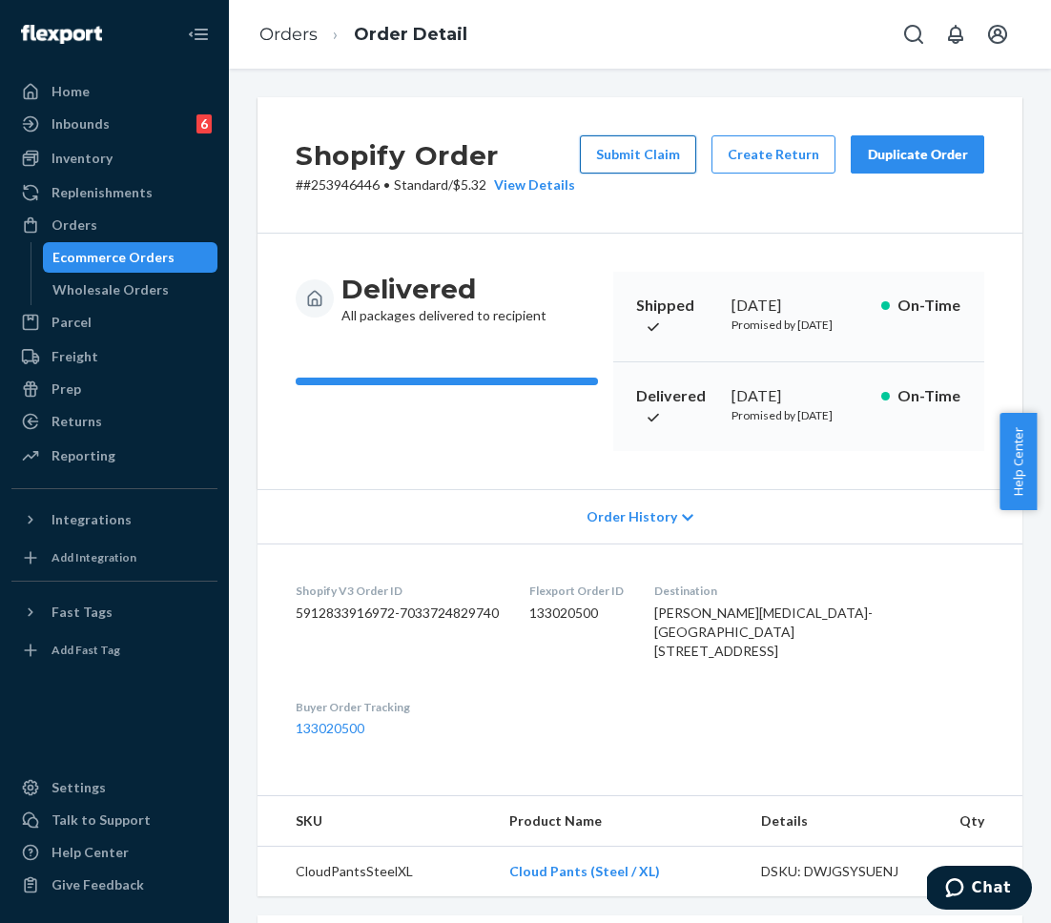
click at [653, 167] on button "Submit Claim" at bounding box center [638, 154] width 116 height 38
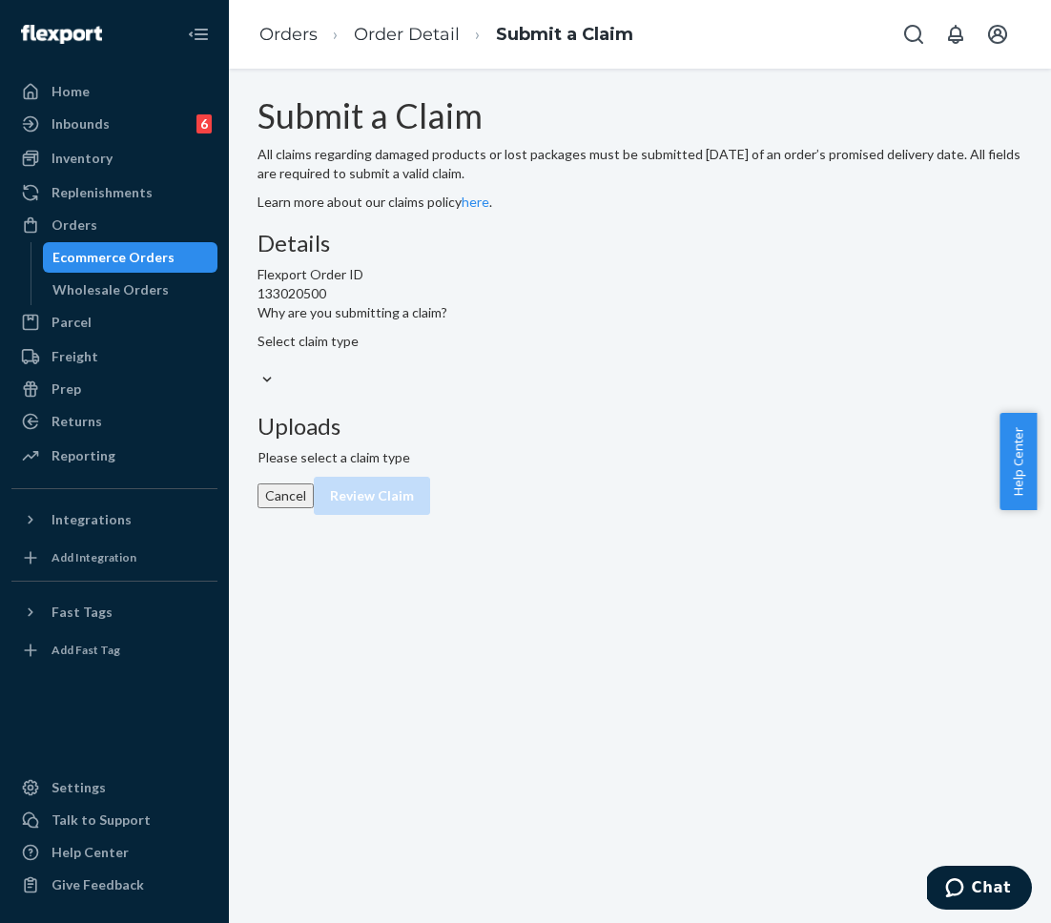
click at [447, 390] on div at bounding box center [352, 380] width 190 height 20
click at [259, 370] on input "Why are you submitting a claim? Select claim type" at bounding box center [258, 360] width 2 height 19
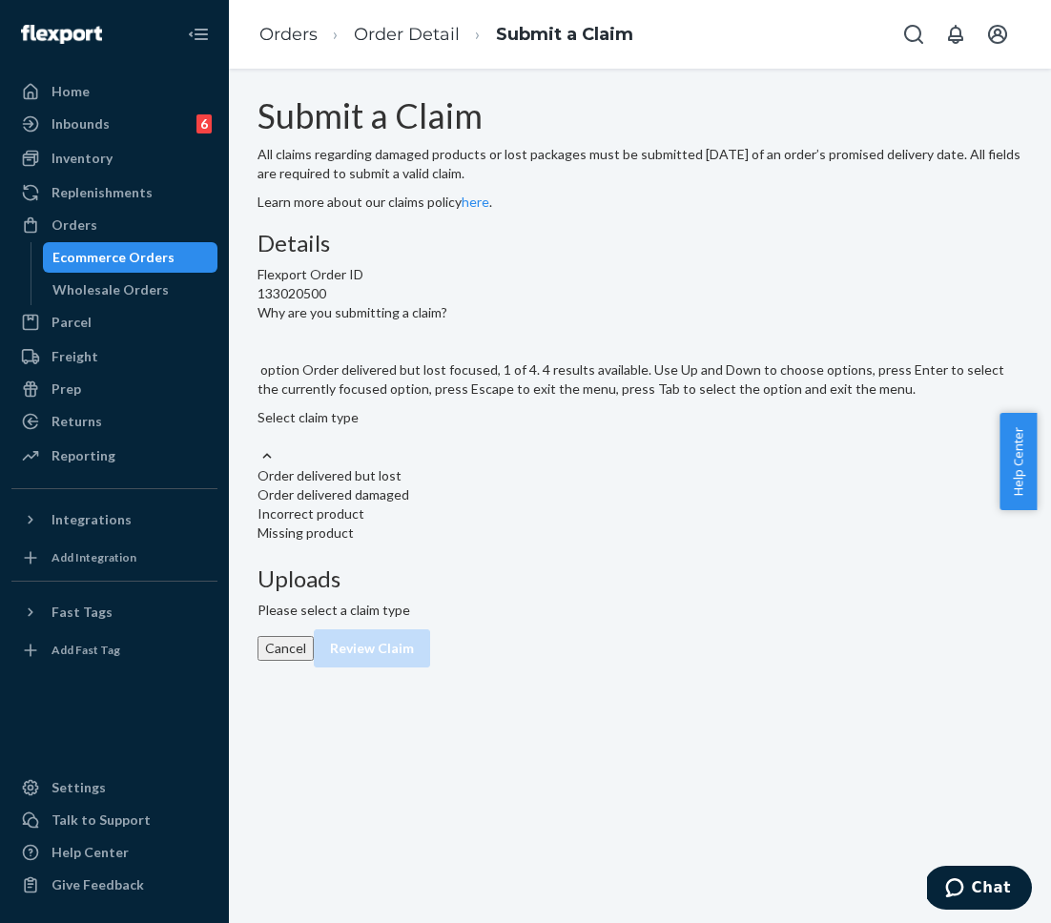
click at [500, 485] on div "Order delivered but lost" at bounding box center [639, 475] width 765 height 19
click at [259, 446] on input "Why are you submitting a claim? option Order delivered but lost focused, 1 of 4…" at bounding box center [258, 436] width 2 height 19
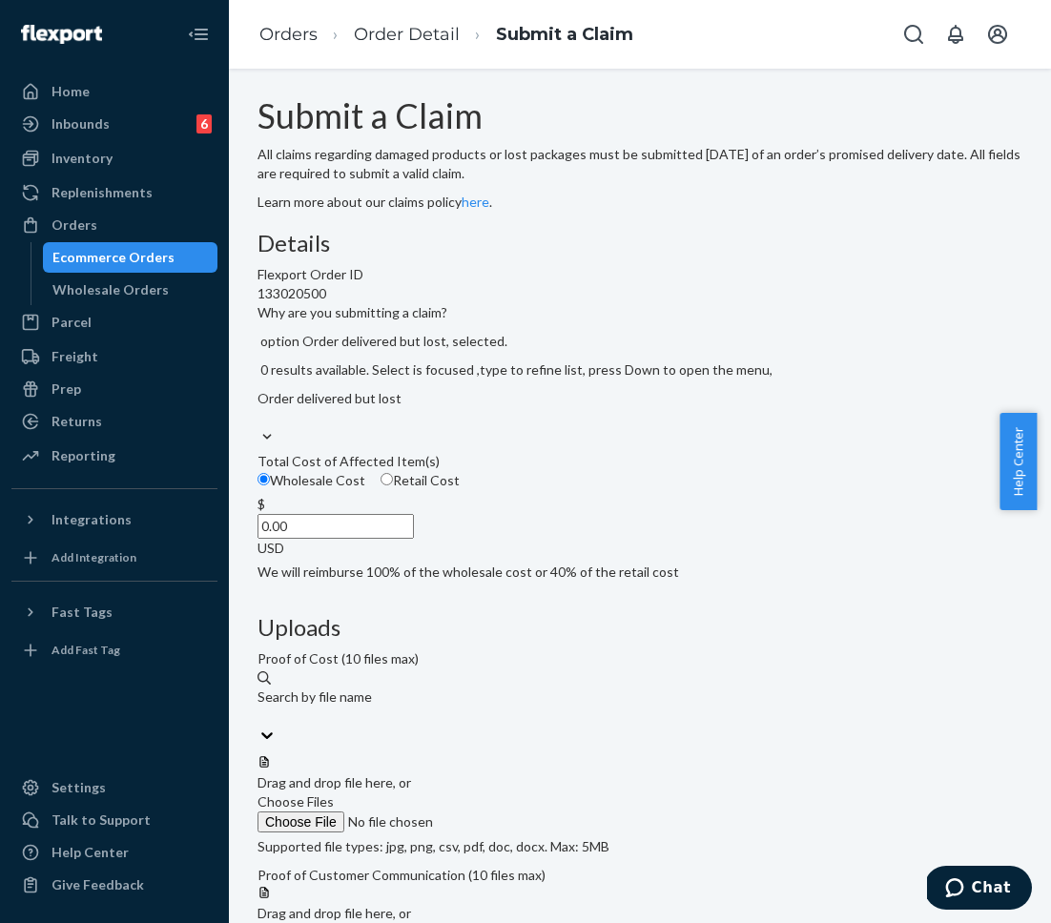
click at [414, 539] on input "0.00" at bounding box center [335, 526] width 156 height 25
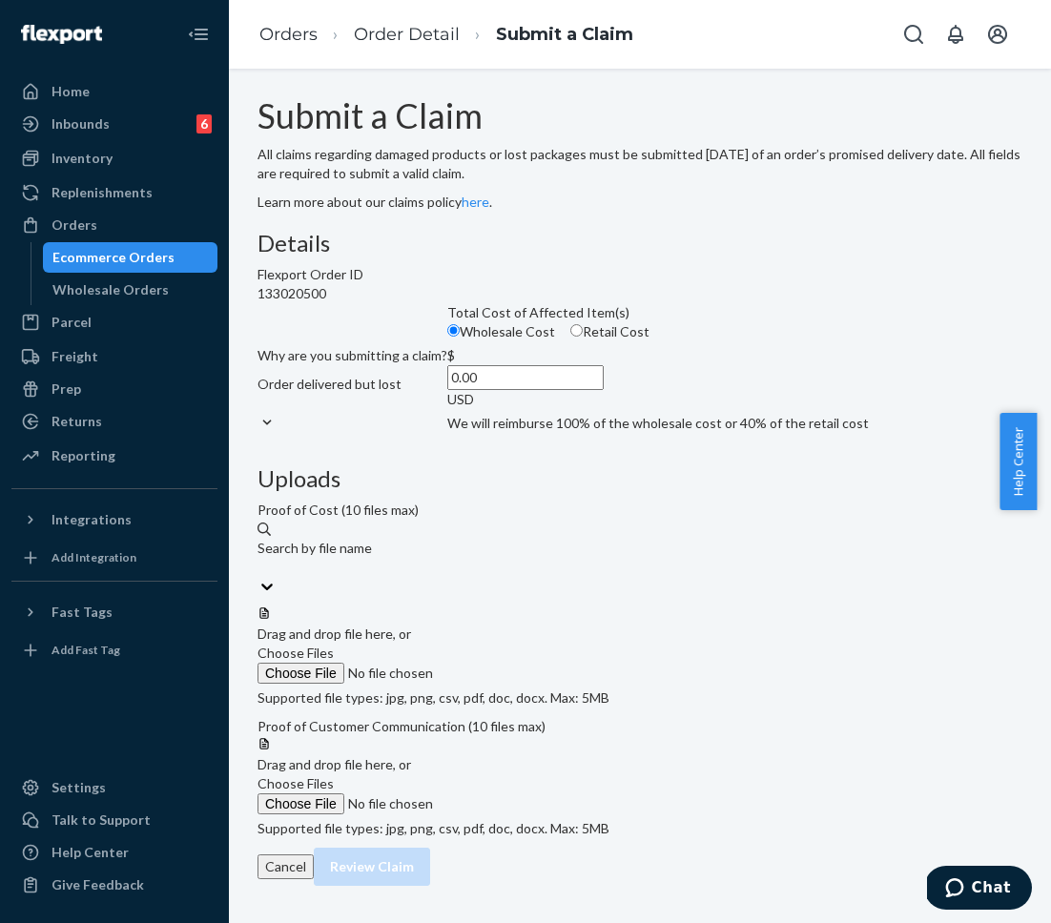
drag, startPoint x: 489, startPoint y: 595, endPoint x: 545, endPoint y: 596, distance: 55.3
click at [537, 409] on div "$ 0.00 USD" at bounding box center [525, 377] width 156 height 63
click at [537, 390] on input "0.00" at bounding box center [525, 377] width 156 height 25
type input "27.00"
click at [639, 732] on div "Details Flexport Order ID 133020500 Why are you submitting a claim? Order deliv…" at bounding box center [639, 535] width 765 height 608
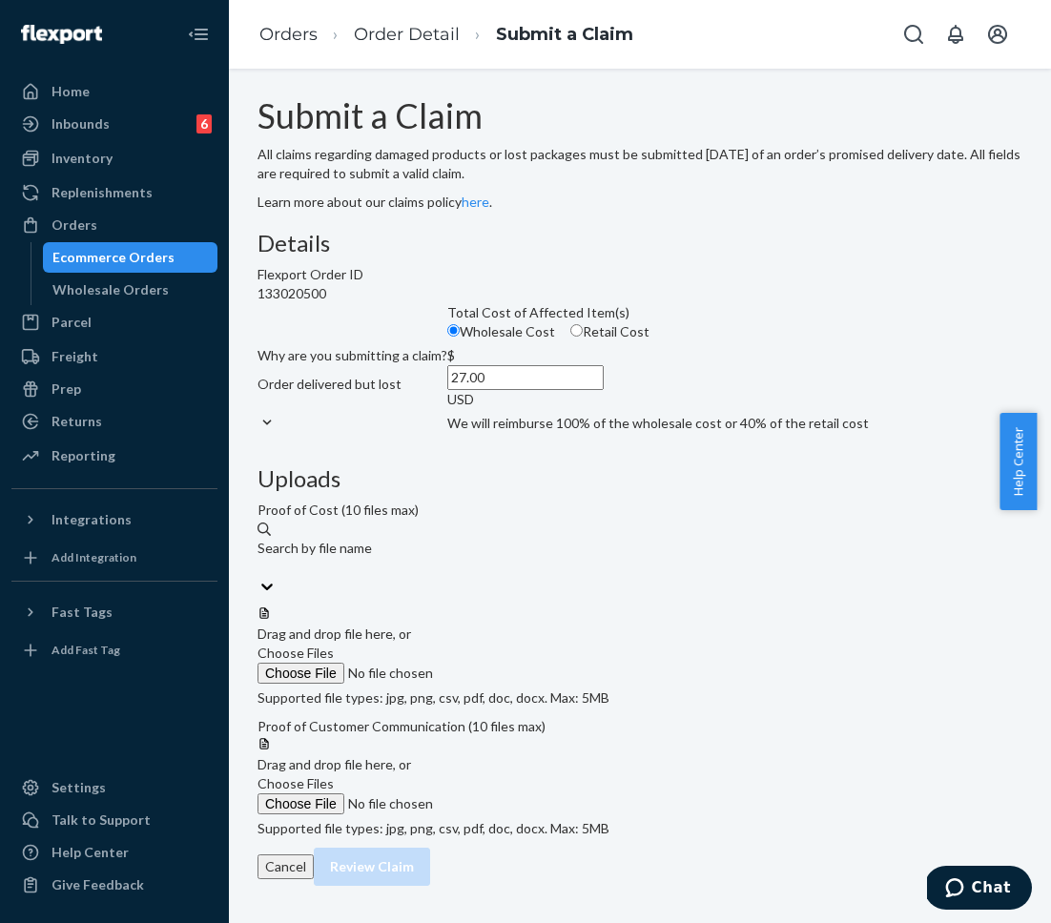
click at [517, 644] on label "Choose Files" at bounding box center [386, 664] width 259 height 40
click at [517, 663] on input "Choose Files" at bounding box center [386, 673] width 259 height 21
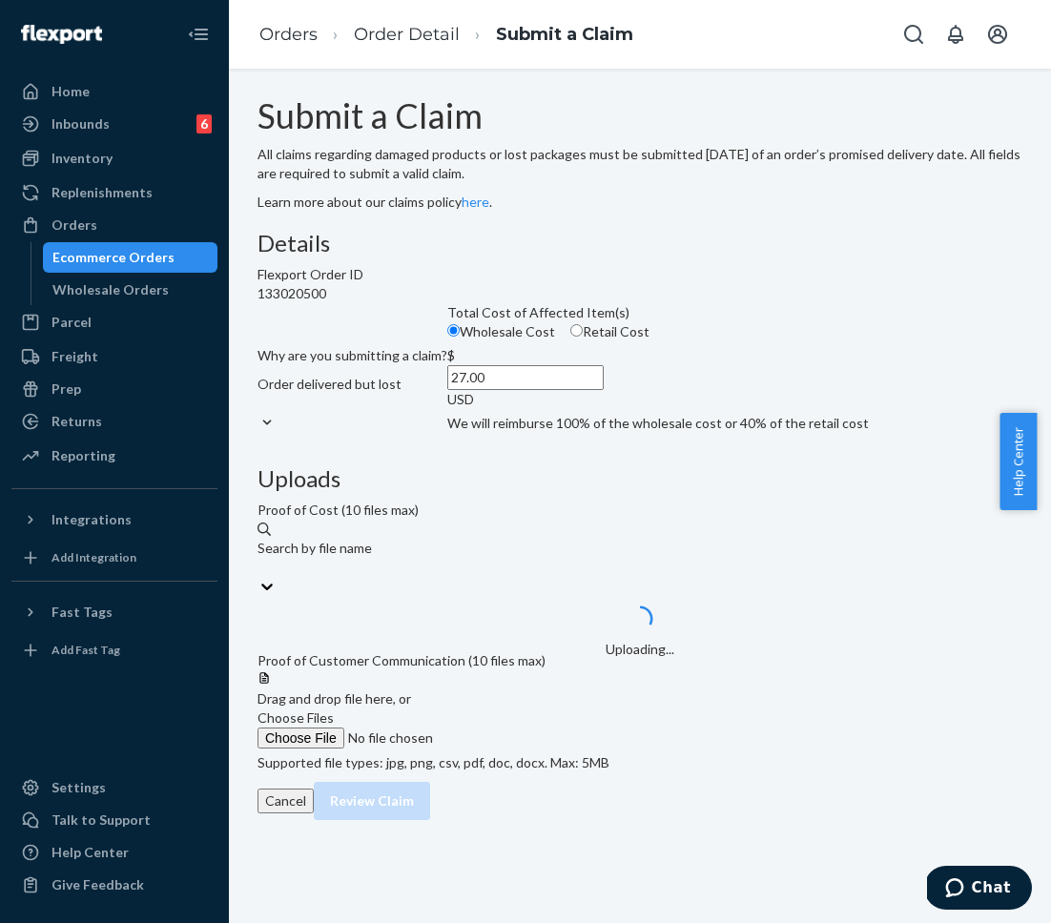
scroll to position [43, 0]
click at [334, 725] on span "Choose Files" at bounding box center [295, 718] width 76 height 16
click at [517, 728] on input "Choose Files" at bounding box center [386, 738] width 259 height 21
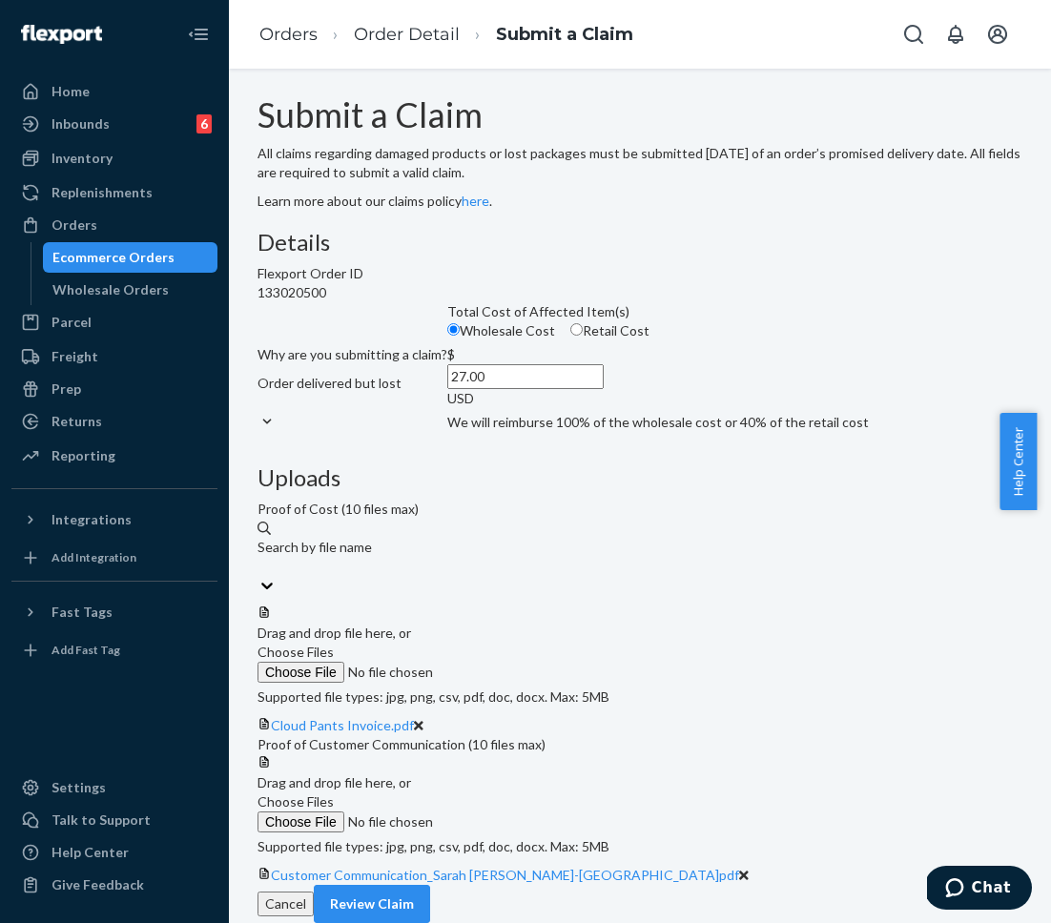
scroll to position [203, 0]
click at [334, 793] on span "Choose Files" at bounding box center [295, 801] width 76 height 16
click at [517, 812] on input "Choose Files" at bounding box center [386, 822] width 259 height 21
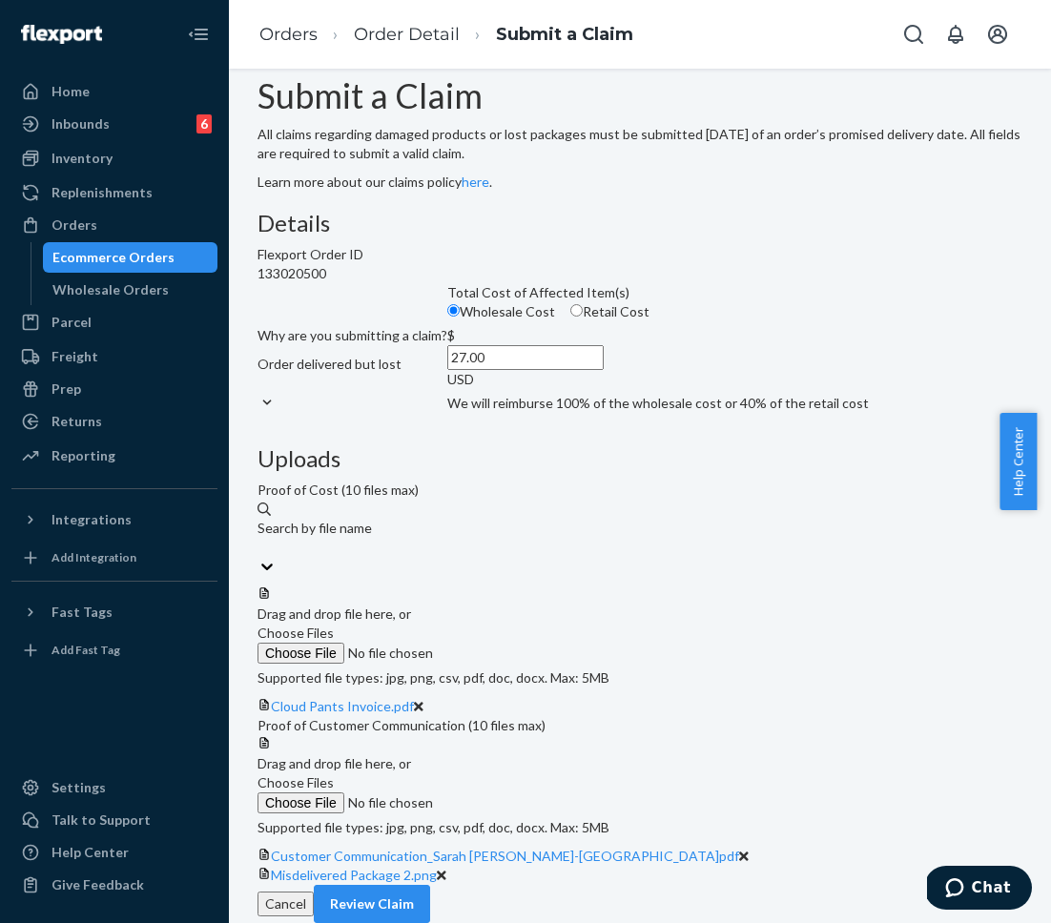
scroll to position [278, 0]
click at [430, 889] on button "Review Claim" at bounding box center [372, 904] width 116 height 38
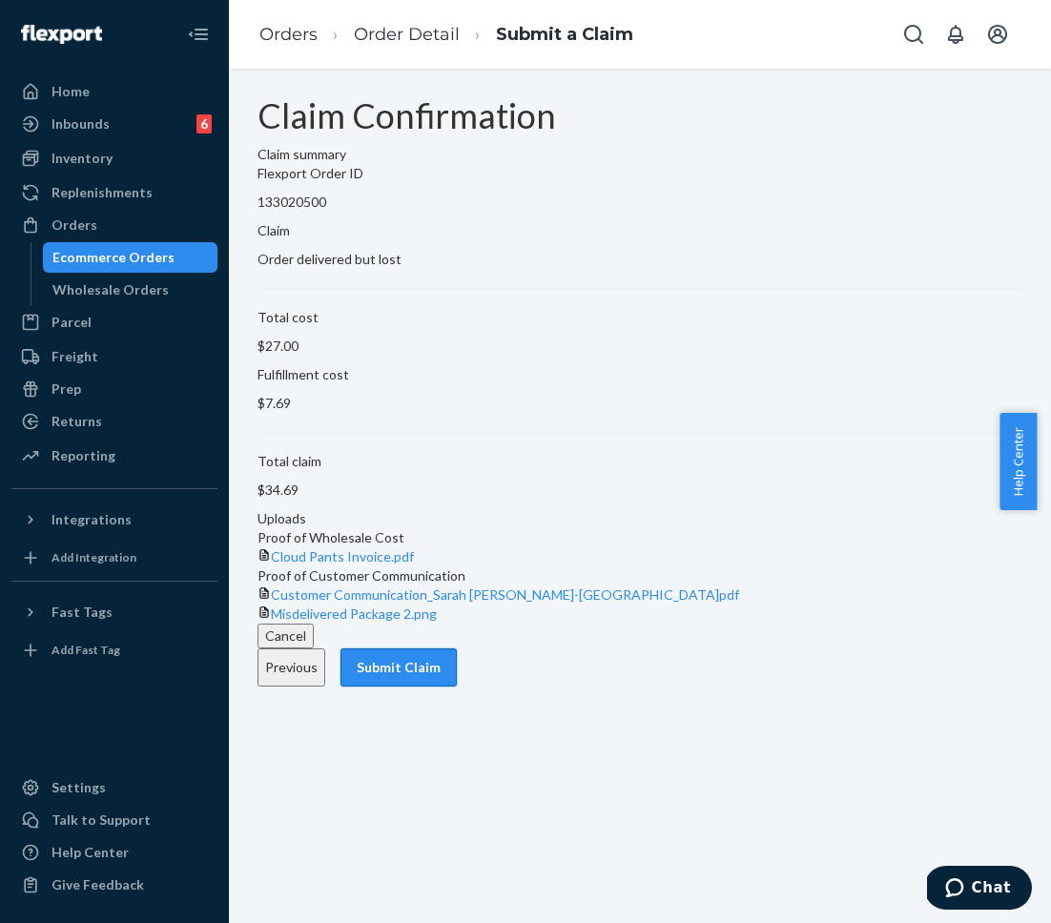
click at [457, 687] on button "Submit Claim" at bounding box center [398, 667] width 116 height 38
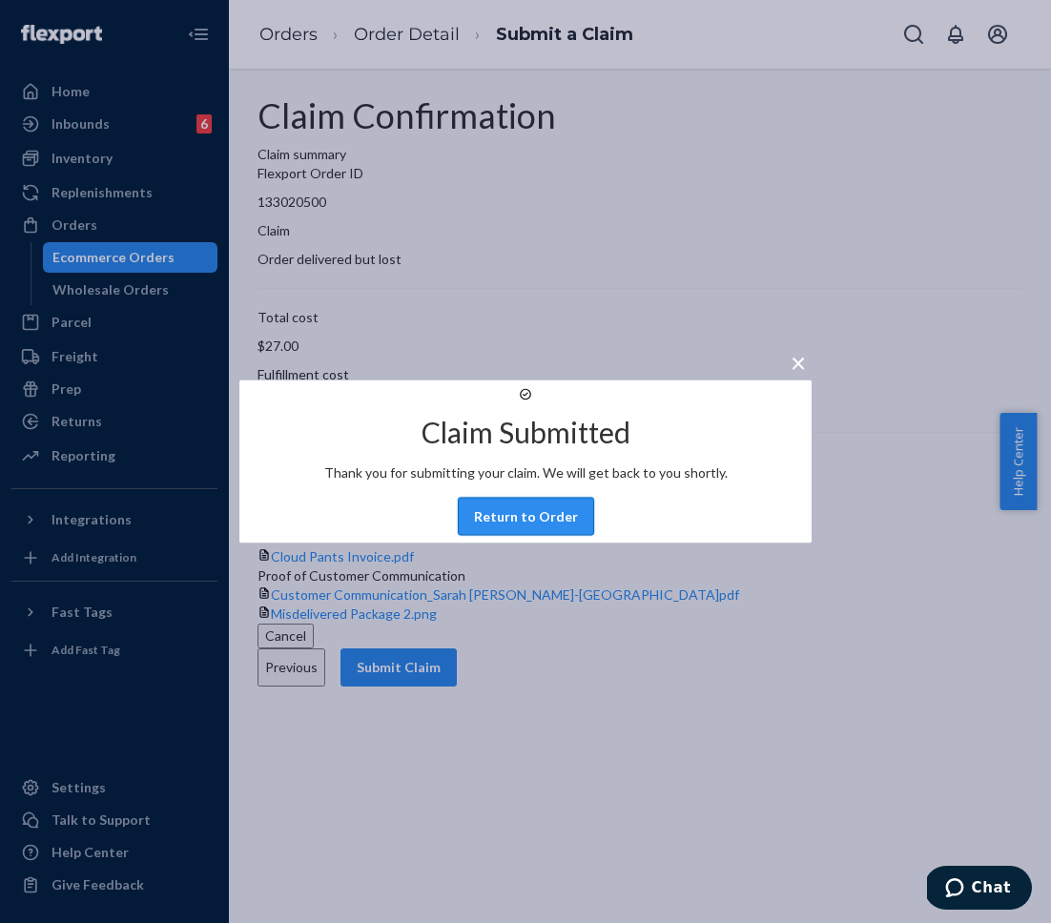
click at [557, 536] on button "Return to Order" at bounding box center [526, 517] width 136 height 38
